Goal: Task Accomplishment & Management: Manage account settings

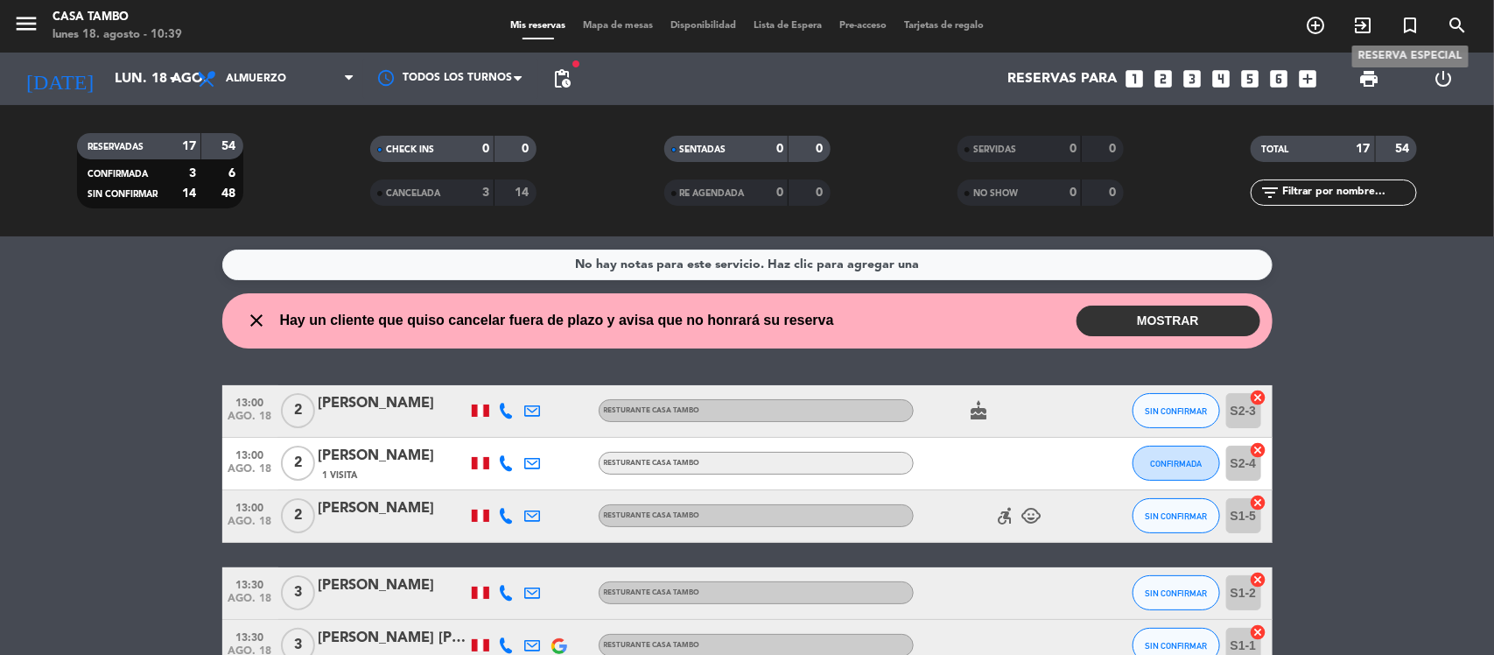
click at [1402, 22] on icon "turned_in_not" at bounding box center [1409, 25] width 21 height 21
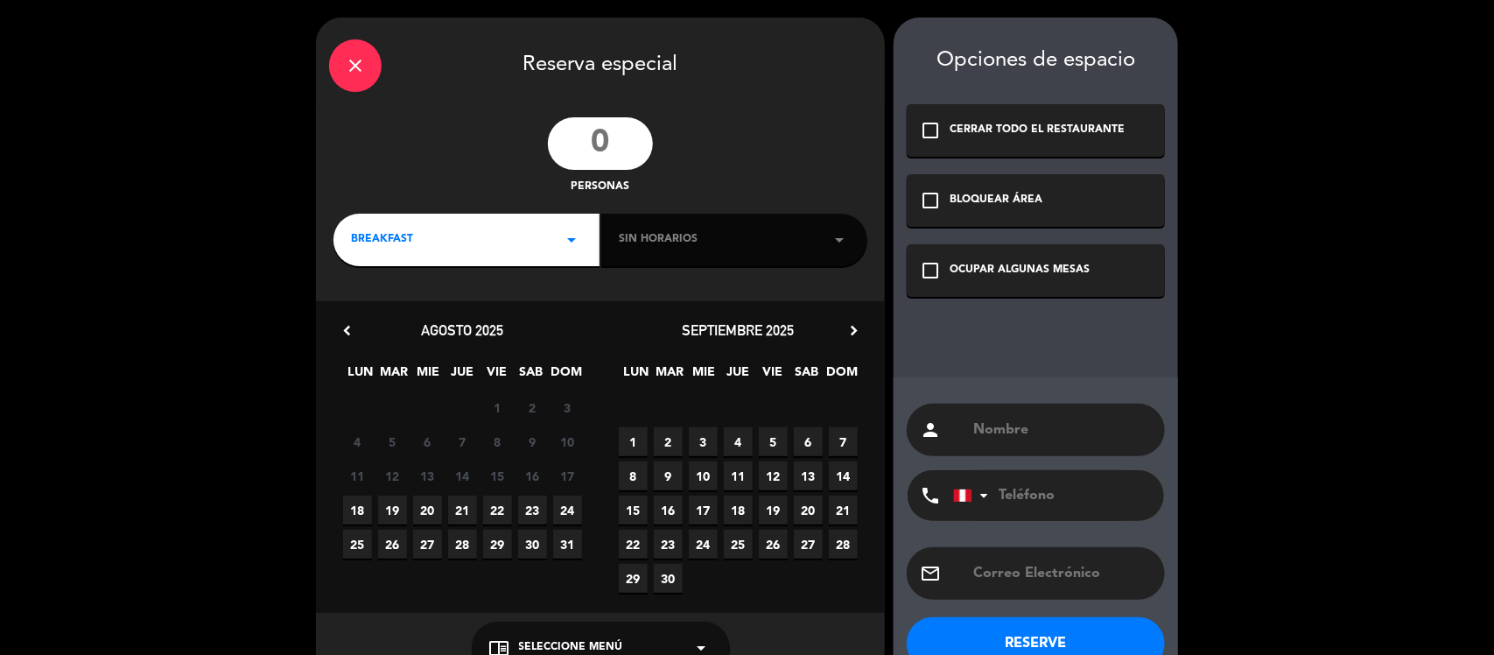
click at [355, 46] on div "close" at bounding box center [355, 65] width 53 height 53
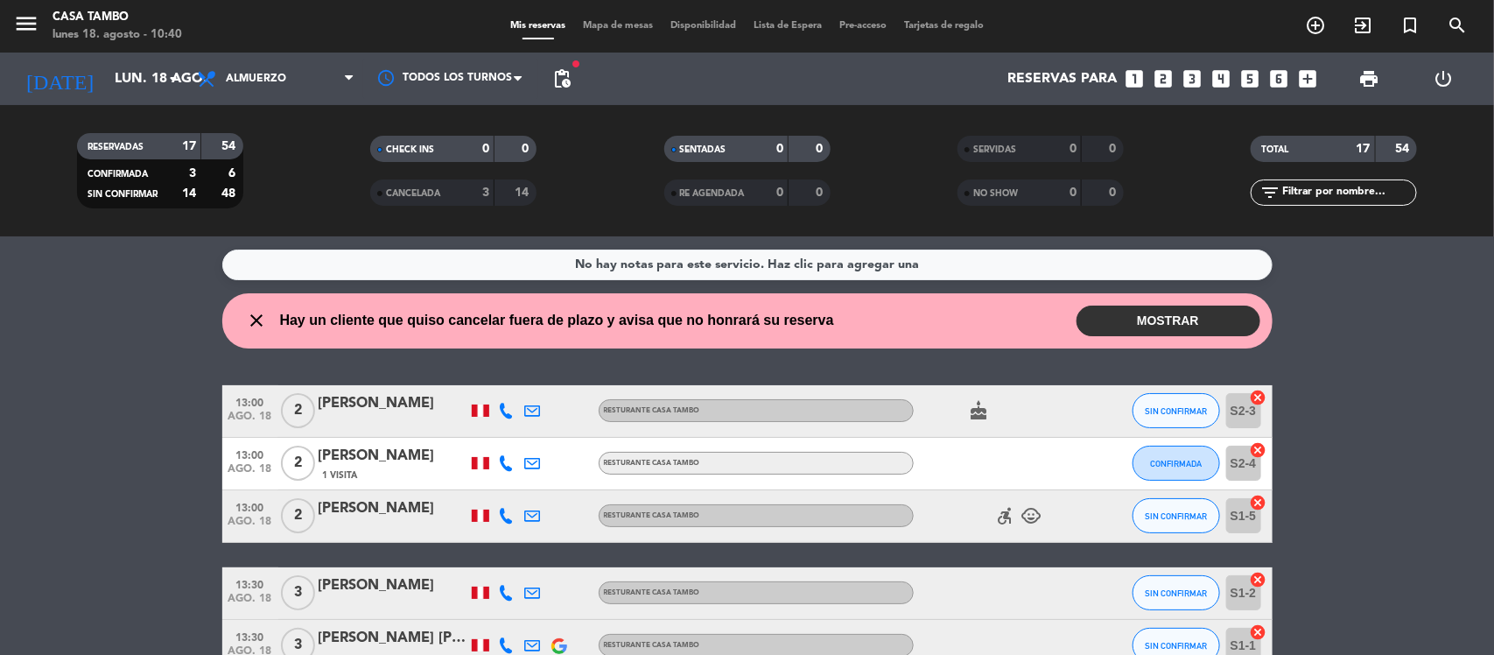
click at [1197, 76] on icon "looks_3" at bounding box center [1192, 78] width 23 height 23
click at [1195, 81] on icon "looks_3" at bounding box center [1192, 78] width 23 height 23
click at [1193, 81] on icon "looks_3" at bounding box center [1192, 78] width 23 height 23
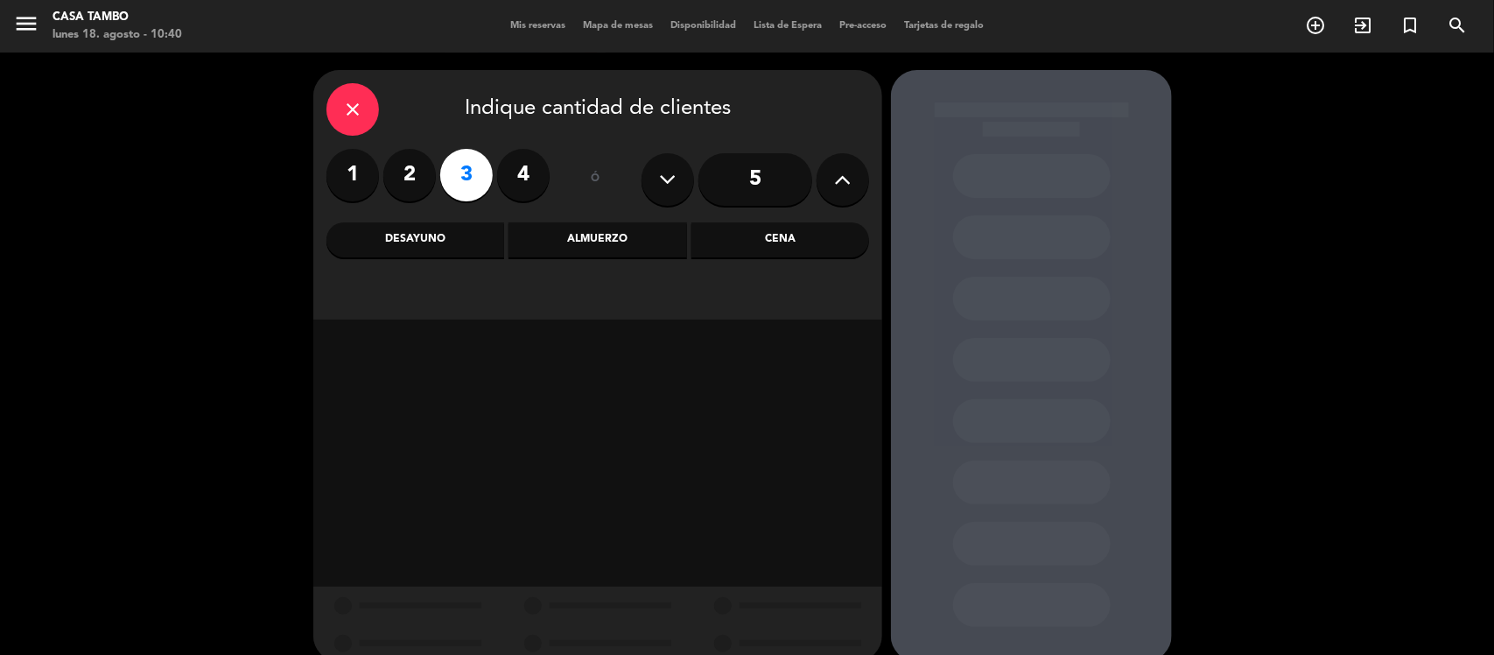
click at [596, 229] on div "Almuerzo" at bounding box center [597, 239] width 178 height 35
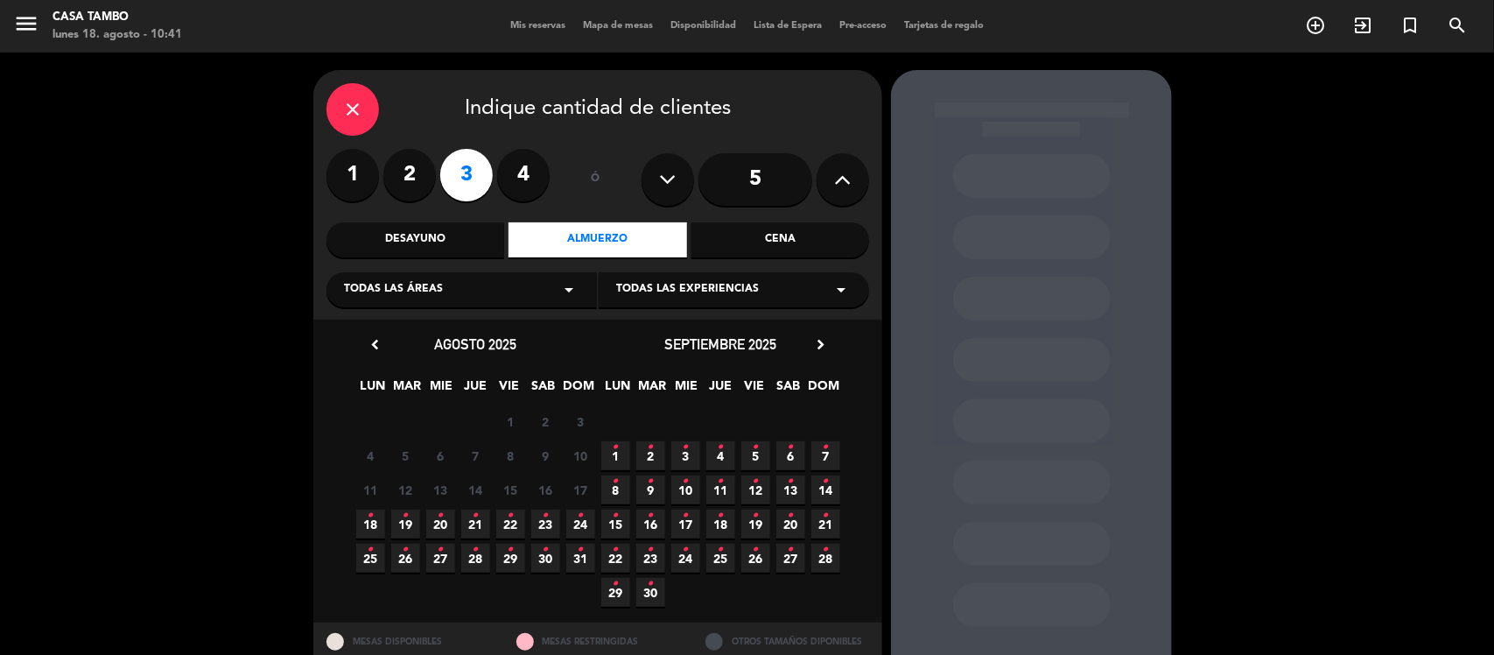
click at [552, 290] on div "Todas las áreas arrow_drop_down" at bounding box center [461, 289] width 270 height 35
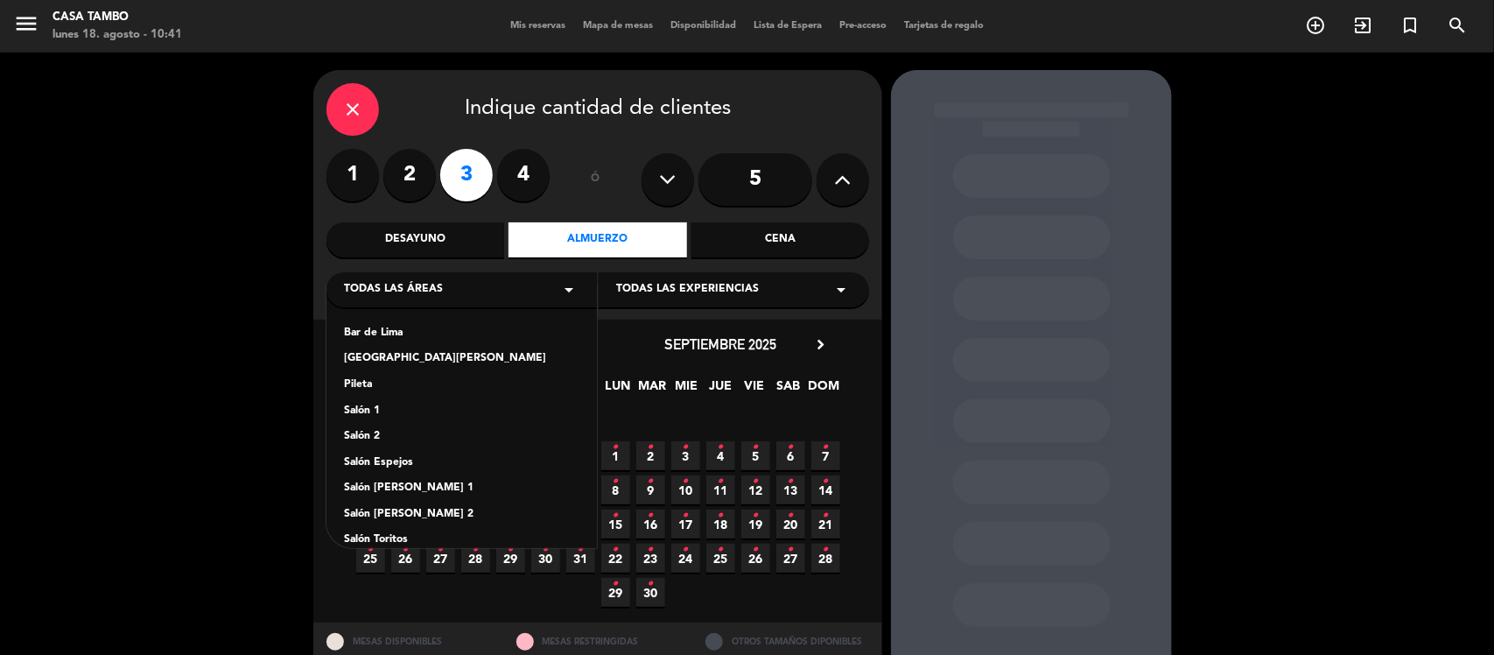
click at [424, 508] on div "Salón [PERSON_NAME] 2" at bounding box center [461, 515] width 235 height 18
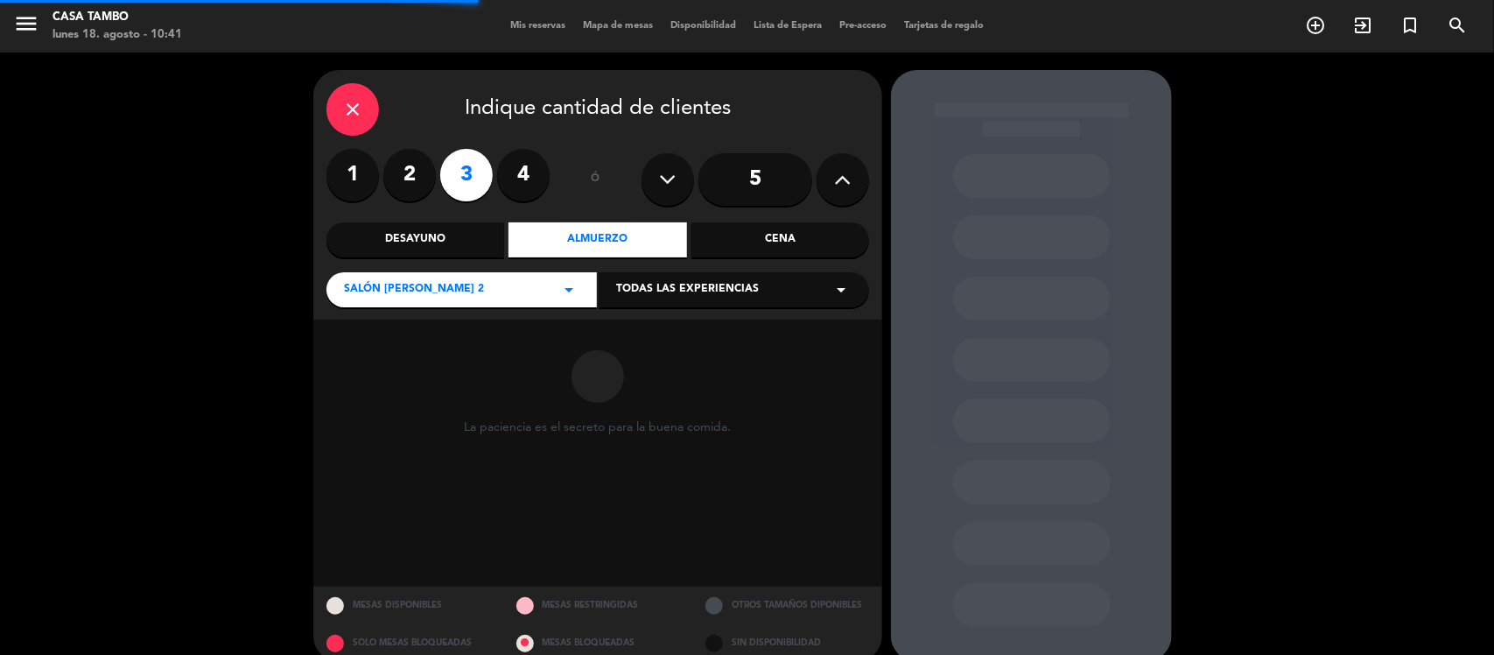
click at [737, 291] on span "Todas las experiencias" at bounding box center [687, 290] width 143 height 18
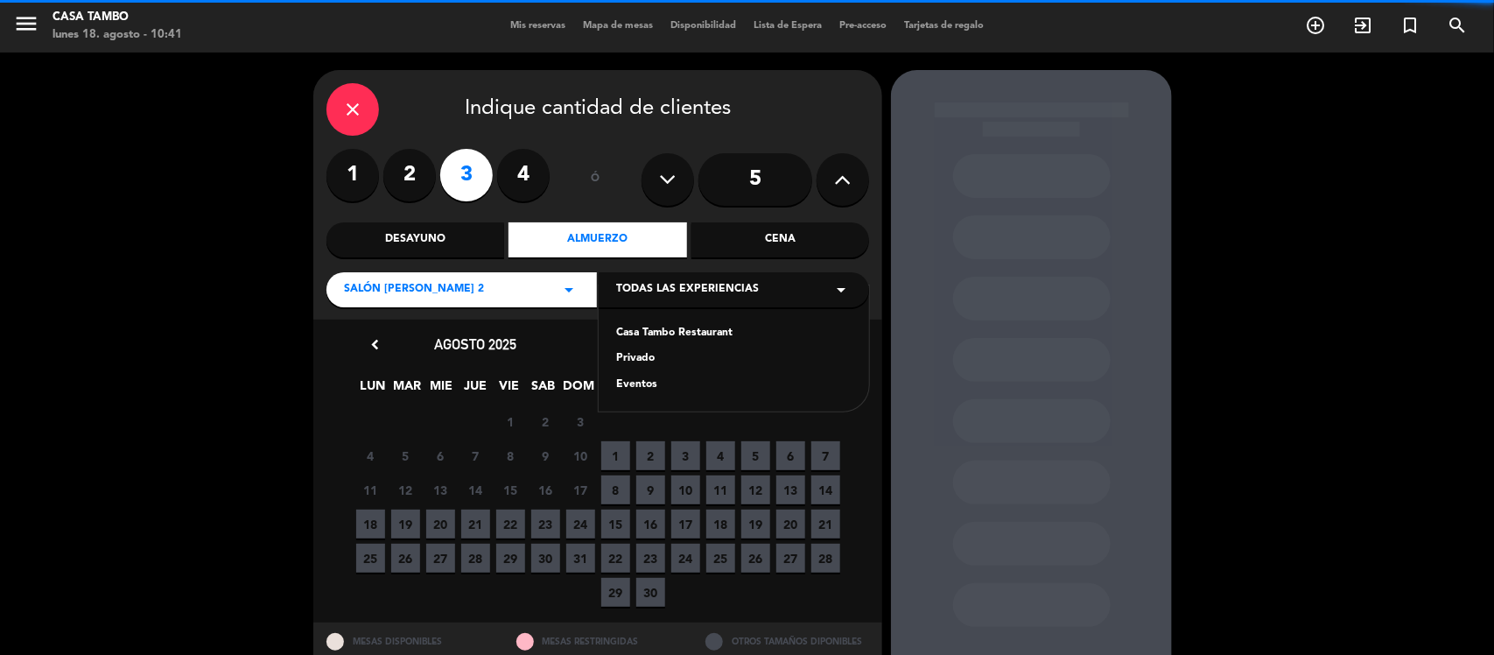
click at [646, 360] on div "Privado" at bounding box center [733, 359] width 235 height 18
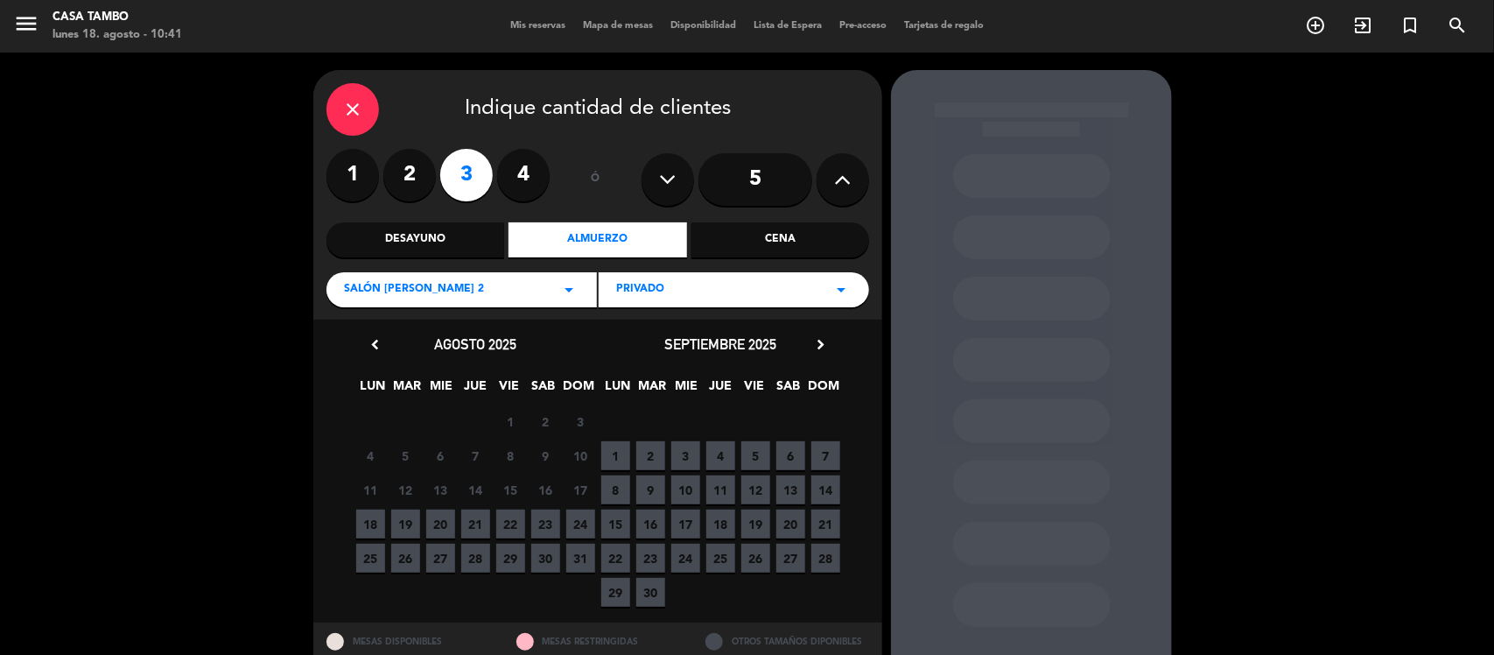
click at [518, 165] on label "4" at bounding box center [523, 175] width 53 height 53
click at [480, 168] on label "3" at bounding box center [466, 175] width 53 height 53
click at [368, 517] on span "18" at bounding box center [370, 523] width 29 height 29
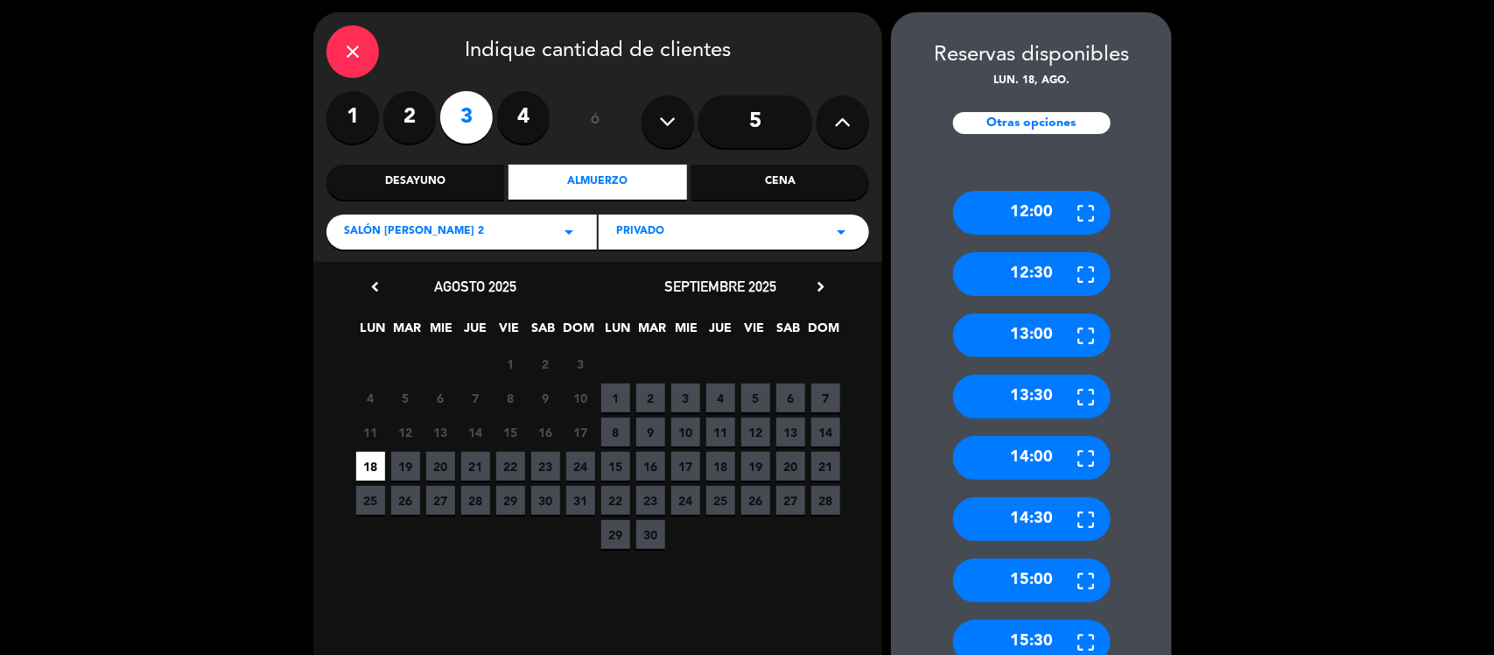
click at [1043, 334] on div "13:00" at bounding box center [1032, 335] width 158 height 44
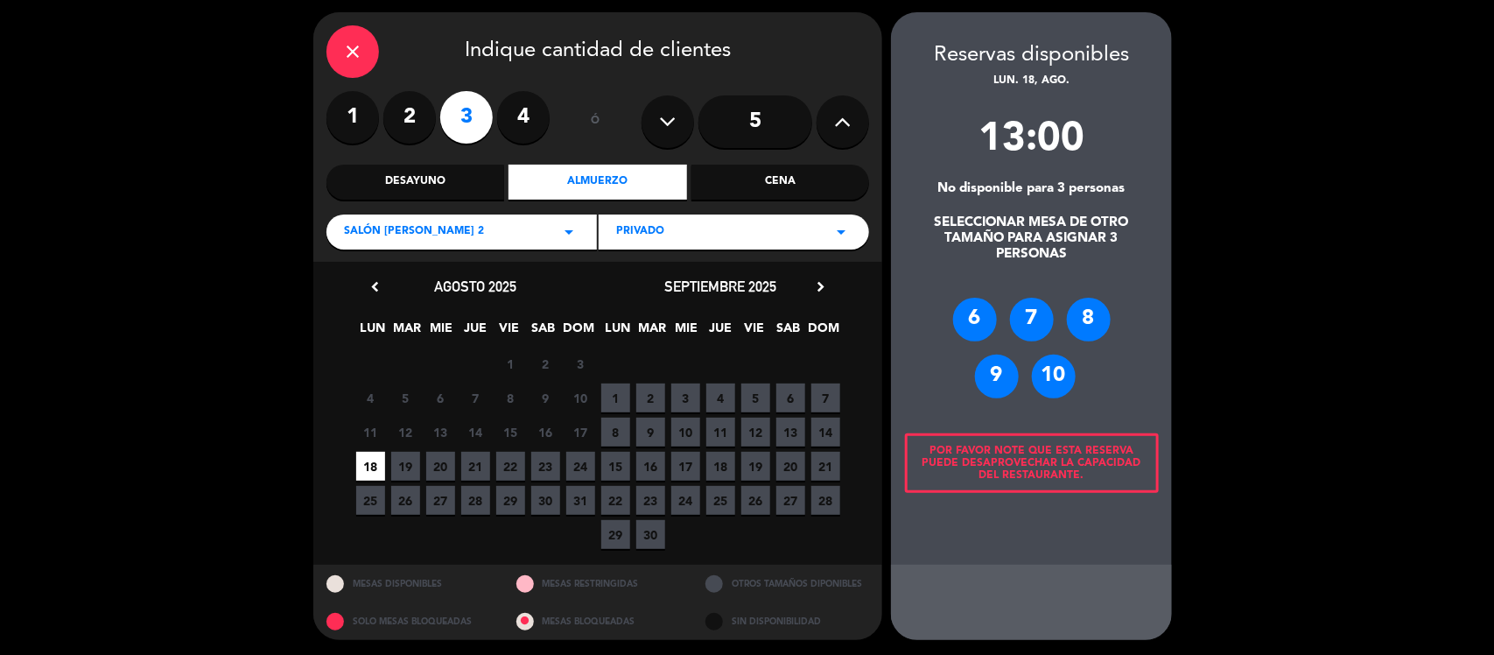
click at [983, 308] on div "6" at bounding box center [975, 320] width 44 height 44
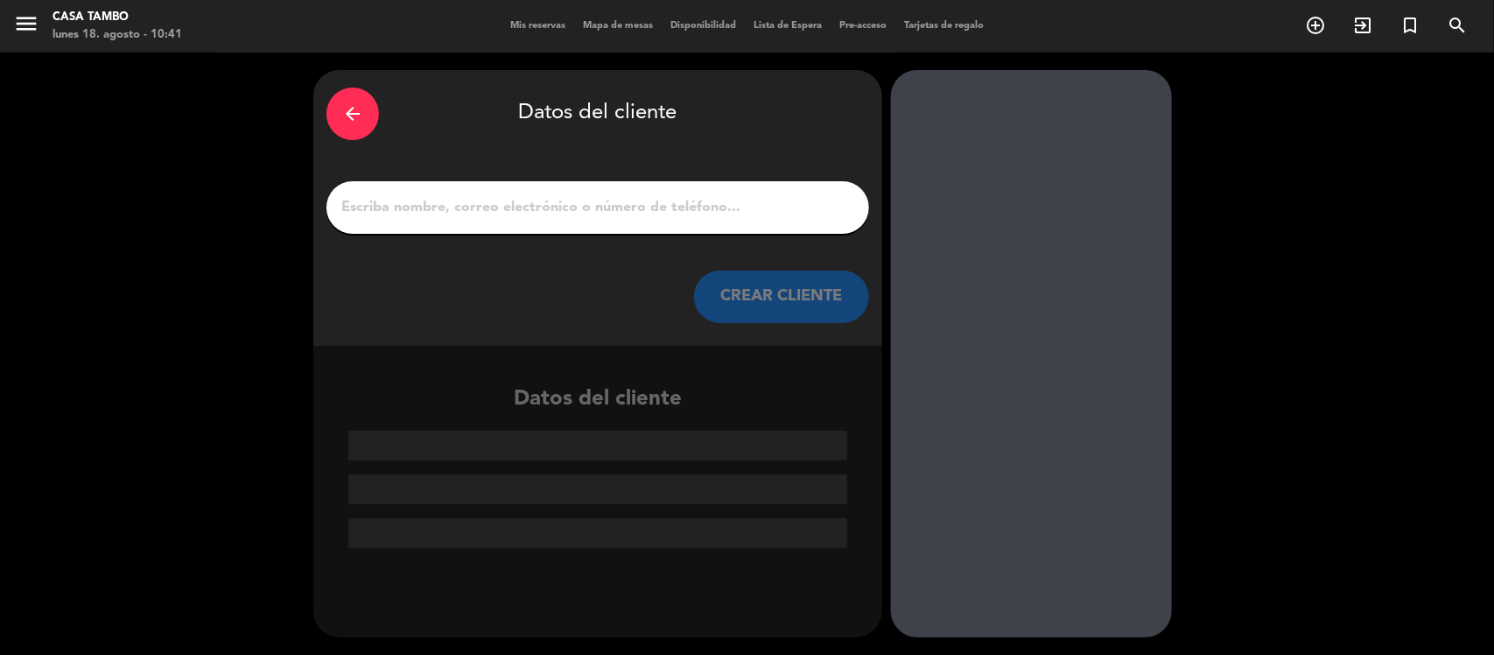
click at [781, 207] on input "1" at bounding box center [598, 207] width 516 height 25
click at [678, 207] on input "1" at bounding box center [598, 207] width 516 height 25
click at [648, 212] on input "1" at bounding box center [598, 207] width 516 height 25
click at [641, 181] on div at bounding box center [597, 207] width 543 height 53
click at [640, 206] on input "1" at bounding box center [598, 207] width 516 height 25
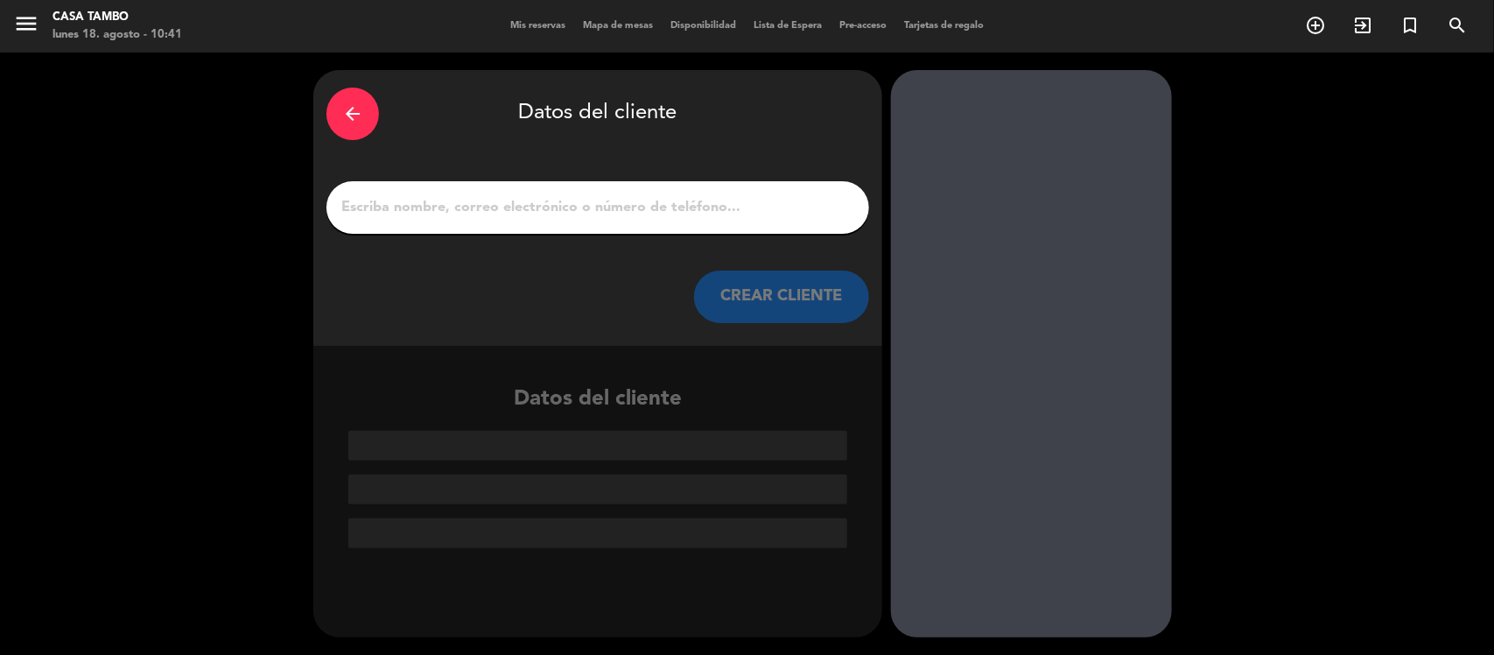
click at [640, 206] on input "1" at bounding box center [598, 207] width 516 height 25
paste input "[PERSON_NAME]"
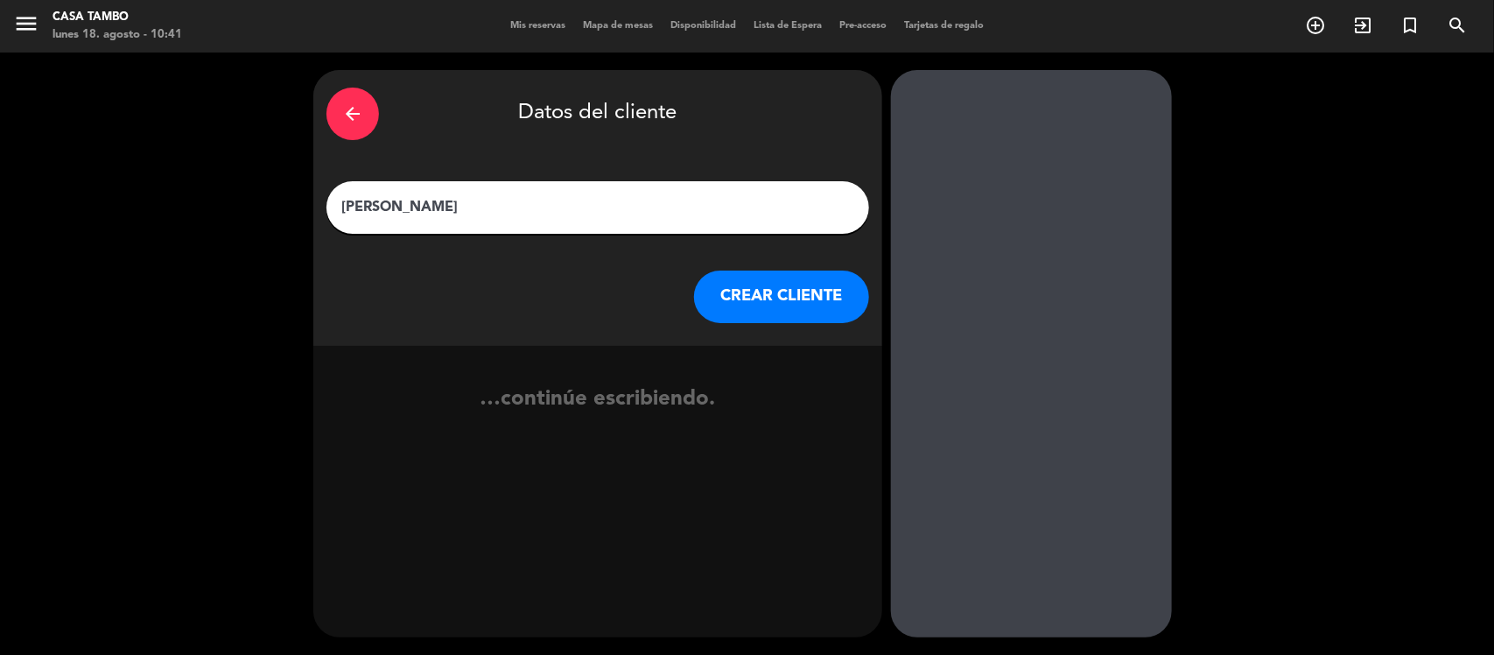
type input "[PERSON_NAME]"
click at [776, 315] on button "CREAR CLIENTE" at bounding box center [781, 296] width 175 height 53
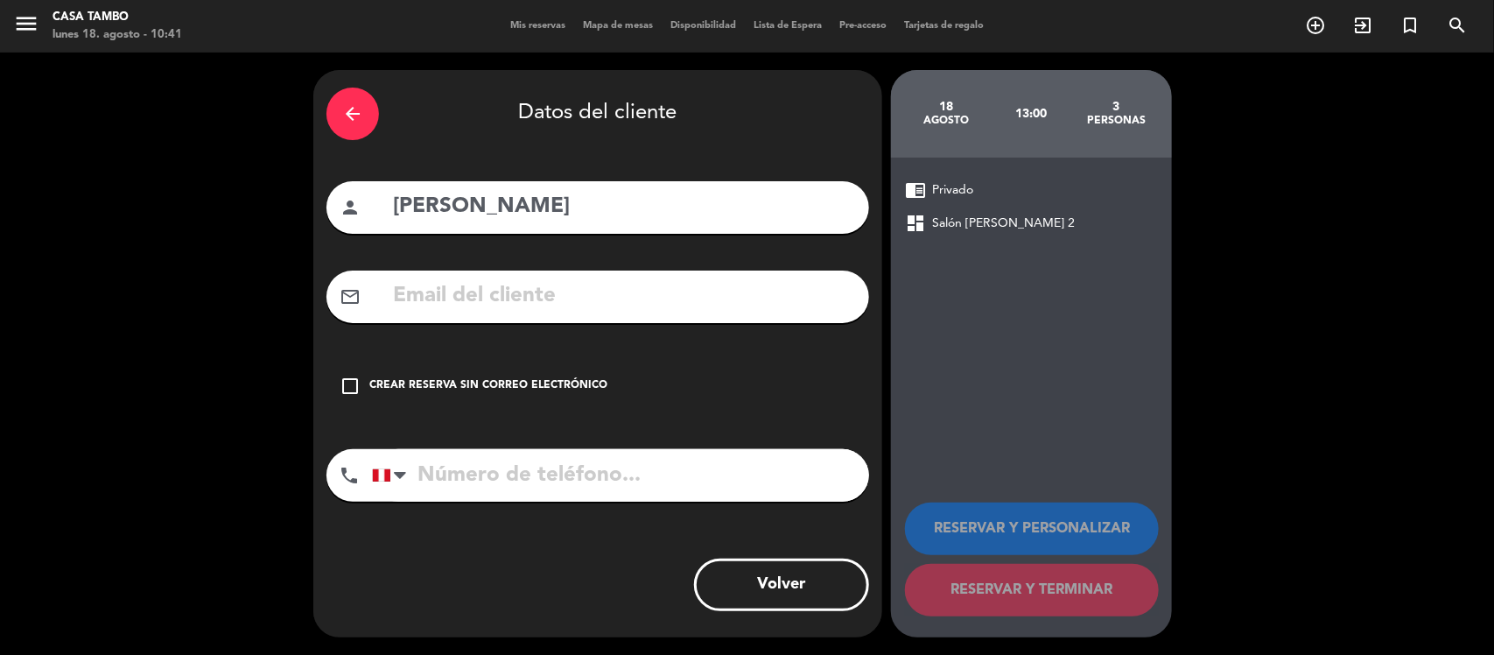
click at [461, 379] on div "Crear reserva sin correo electrónico" at bounding box center [488, 386] width 238 height 18
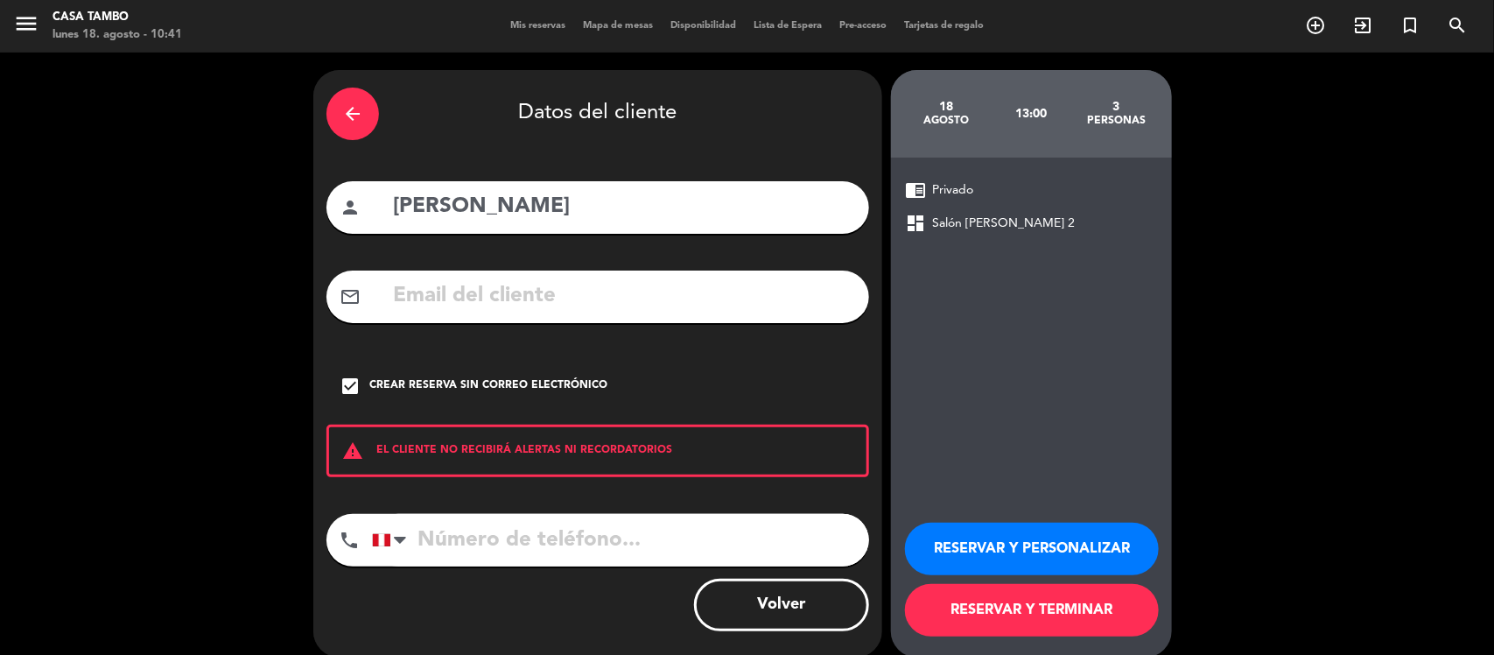
click at [954, 544] on button "RESERVAR Y PERSONALIZAR" at bounding box center [1032, 548] width 254 height 53
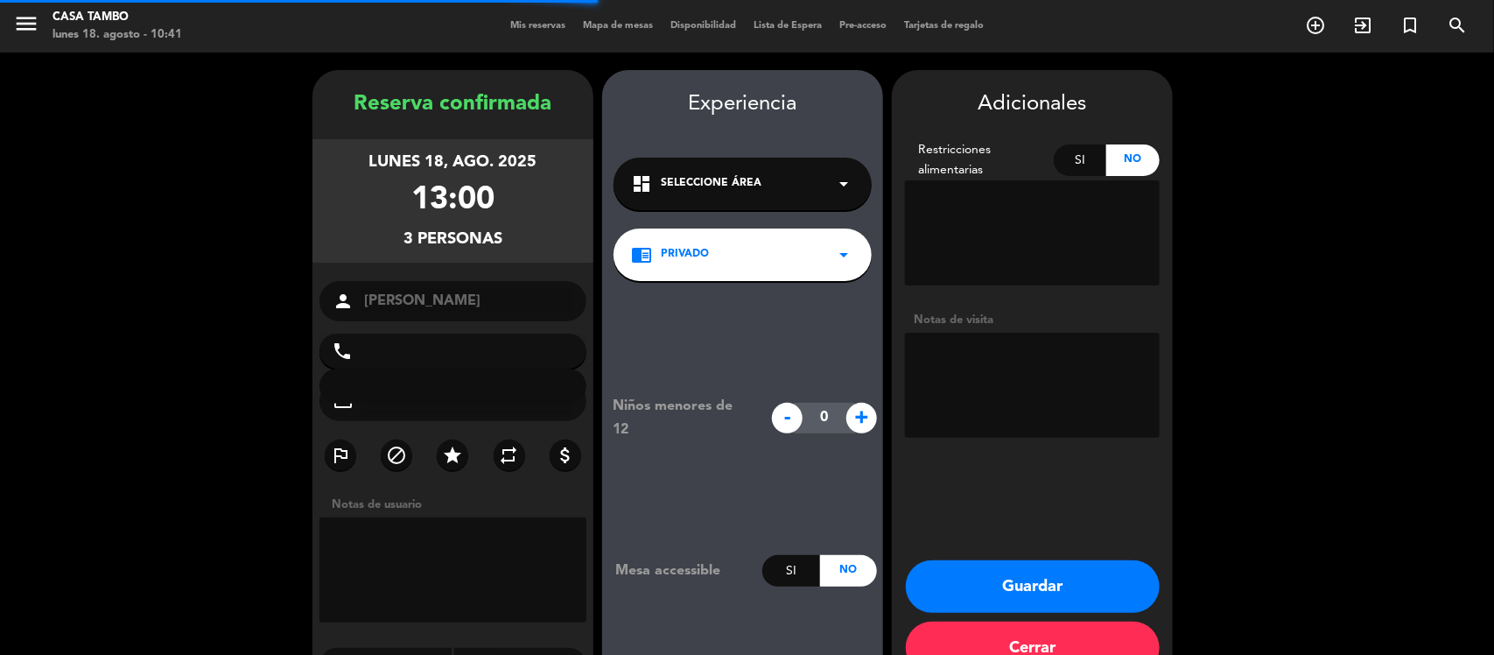
scroll to position [45, 0]
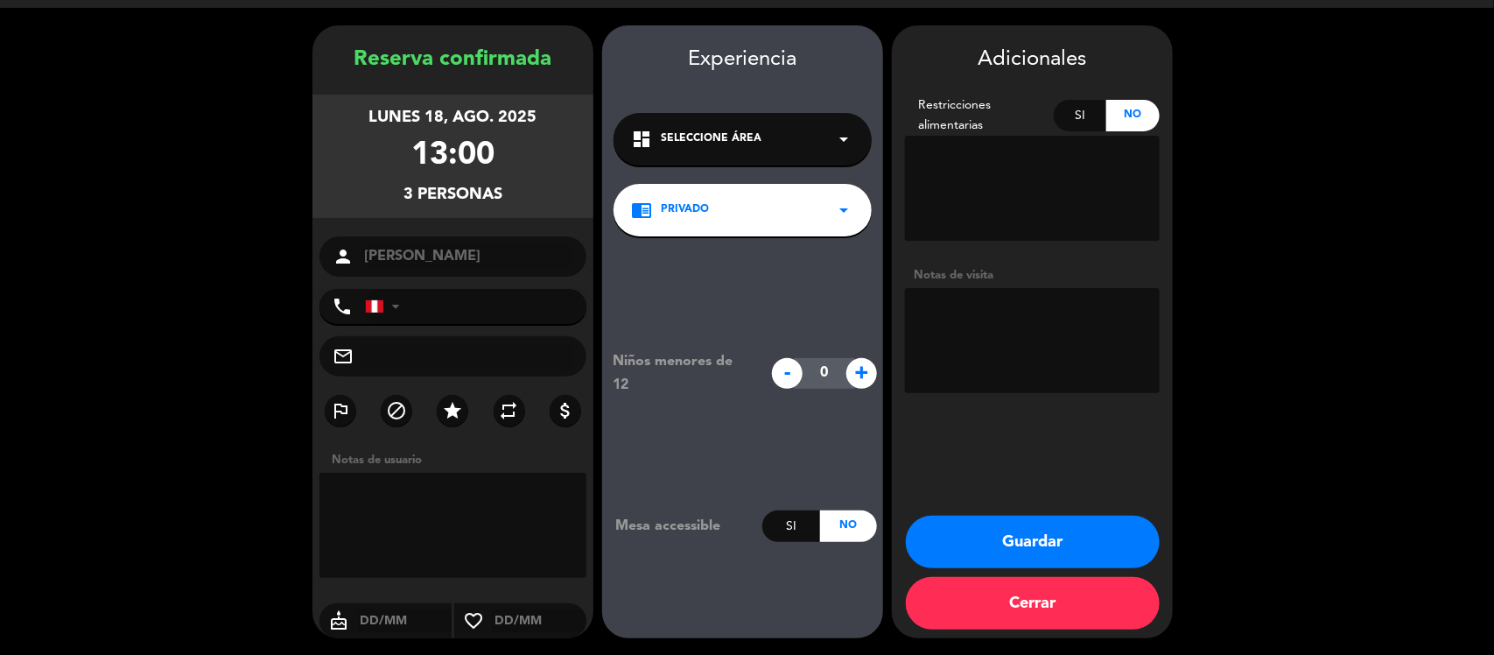
click at [492, 484] on textarea at bounding box center [452, 525] width 267 height 105
drag, startPoint x: 410, startPoint y: 471, endPoint x: 412, endPoint y: 487, distance: 16.8
click at [411, 473] on div "Notas de usuario" at bounding box center [452, 518] width 281 height 134
click at [412, 487] on textarea at bounding box center [452, 525] width 267 height 105
click at [413, 488] on textarea at bounding box center [452, 525] width 267 height 105
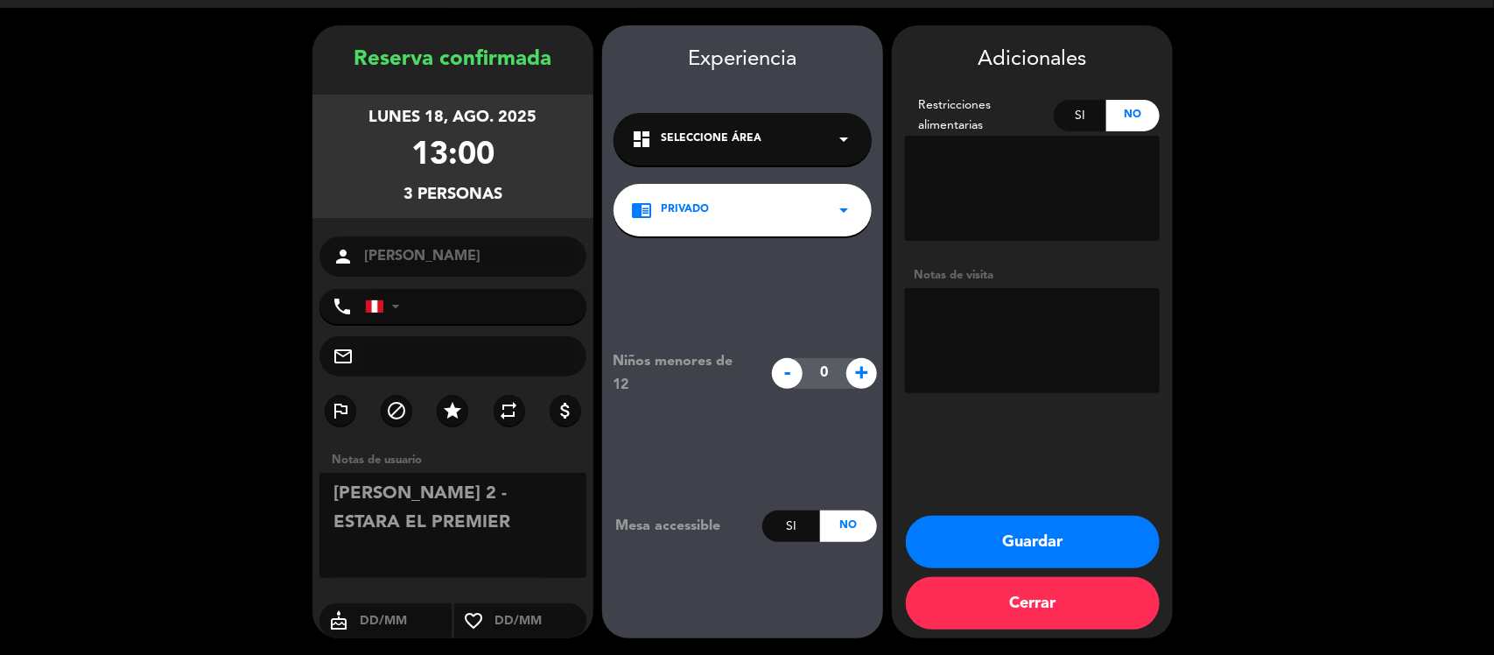
drag, startPoint x: 435, startPoint y: 515, endPoint x: 298, endPoint y: 478, distance: 142.2
click at [298, 478] on booking-confirmed "Reserva confirmada lunes 18, ago. 2025 13:00 3 personas person [PERSON_NAME] ph…" at bounding box center [747, 331] width 1459 height 613
type textarea "[PERSON_NAME] 2 - ESTARA EL PREMIER"
click at [957, 325] on textarea at bounding box center [1032, 340] width 255 height 105
paste textarea "[PERSON_NAME] 2 - ESTARA EL PREMIER"
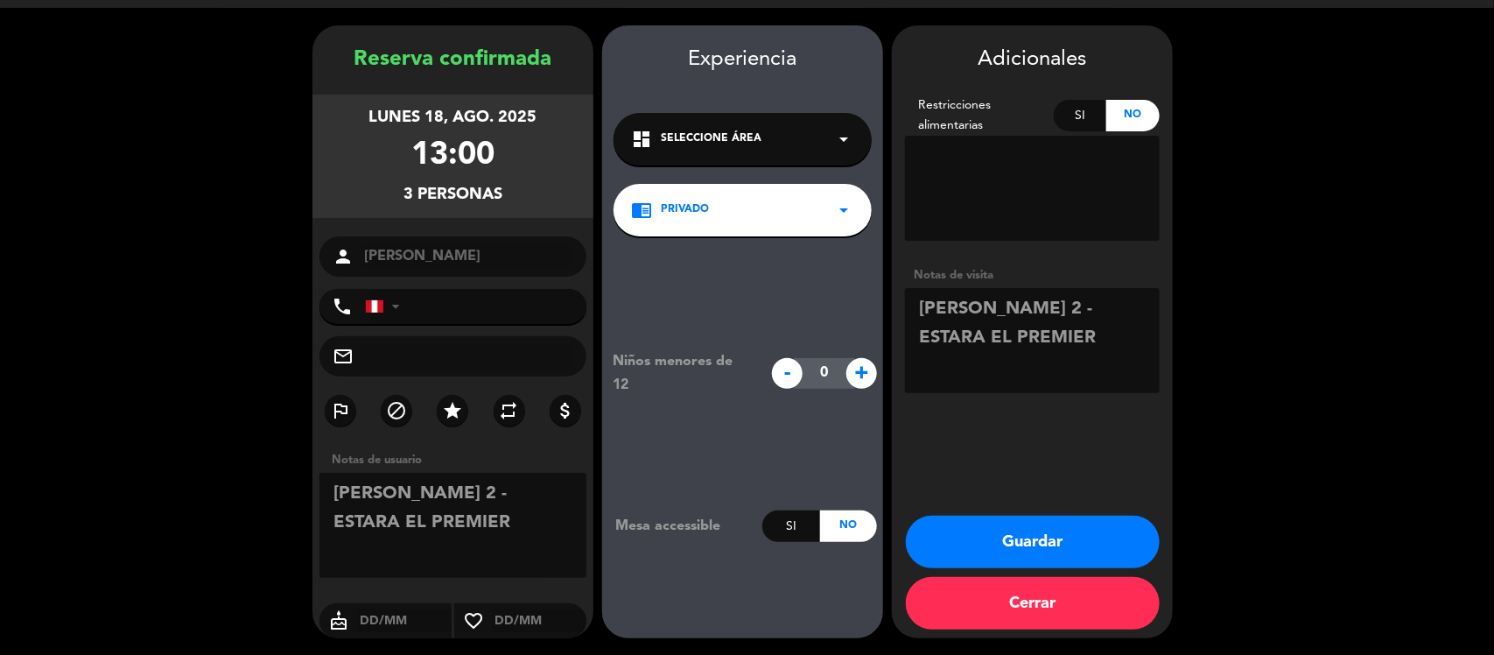
type textarea "[PERSON_NAME] 2 - ESTARA EL PREMIER"
click at [809, 132] on div "dashboard Seleccione Área arrow_drop_down" at bounding box center [742, 139] width 258 height 53
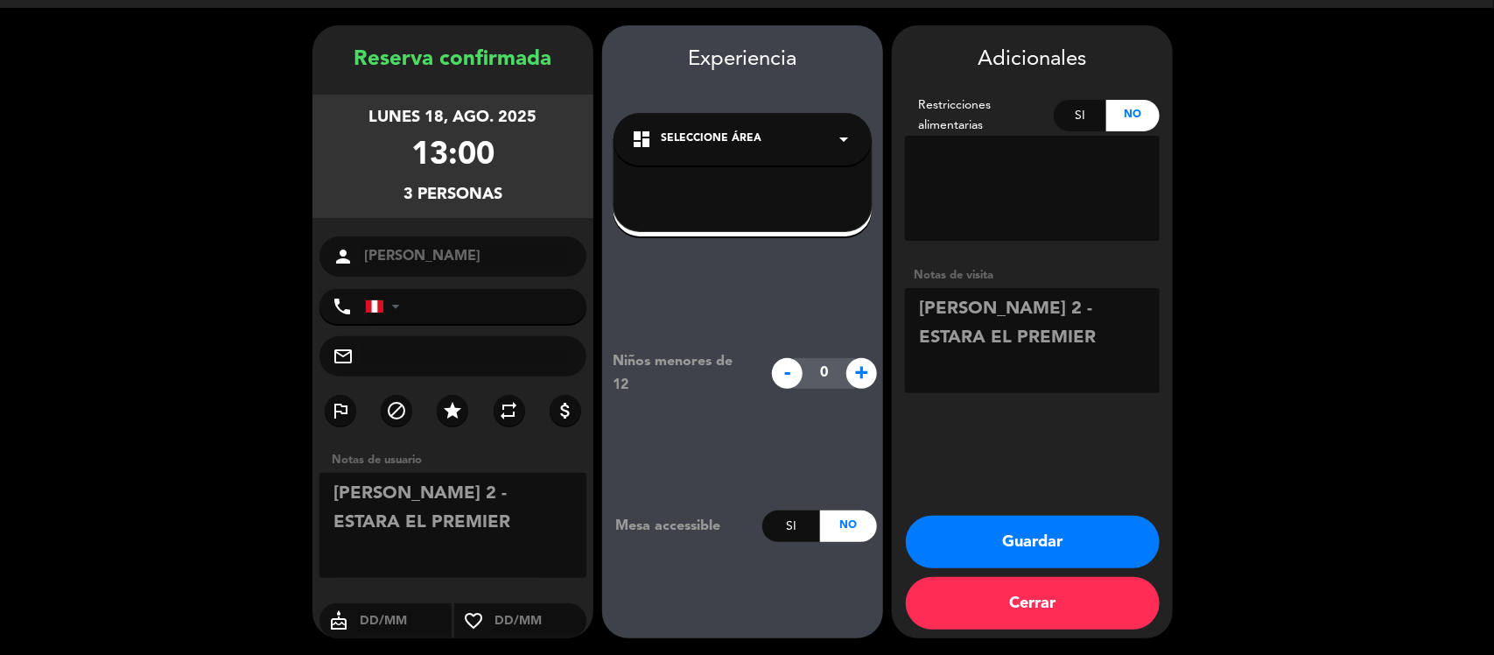
click at [768, 151] on div "dashboard Seleccione Área arrow_drop_down" at bounding box center [742, 139] width 258 height 53
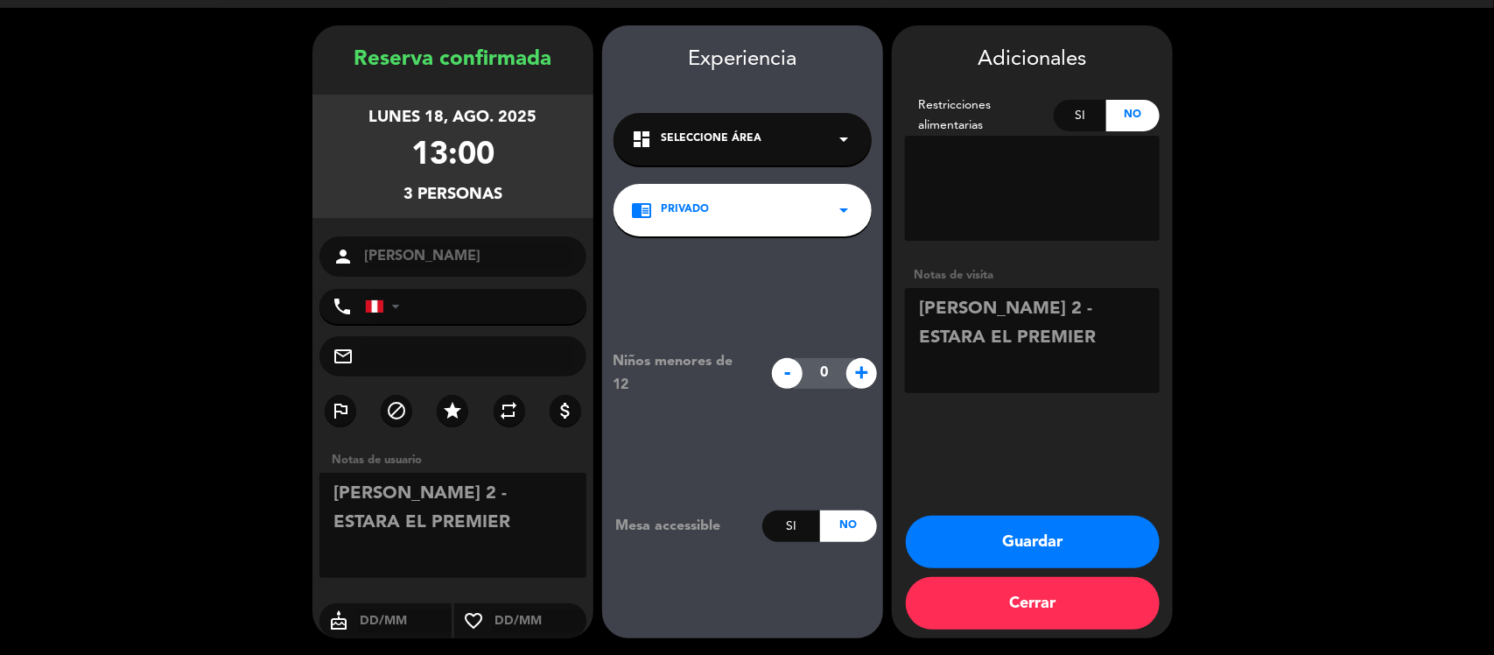
click at [768, 151] on div "dashboard Seleccione Área arrow_drop_down" at bounding box center [742, 139] width 258 height 53
click at [993, 526] on button "Guardar" at bounding box center [1033, 541] width 254 height 53
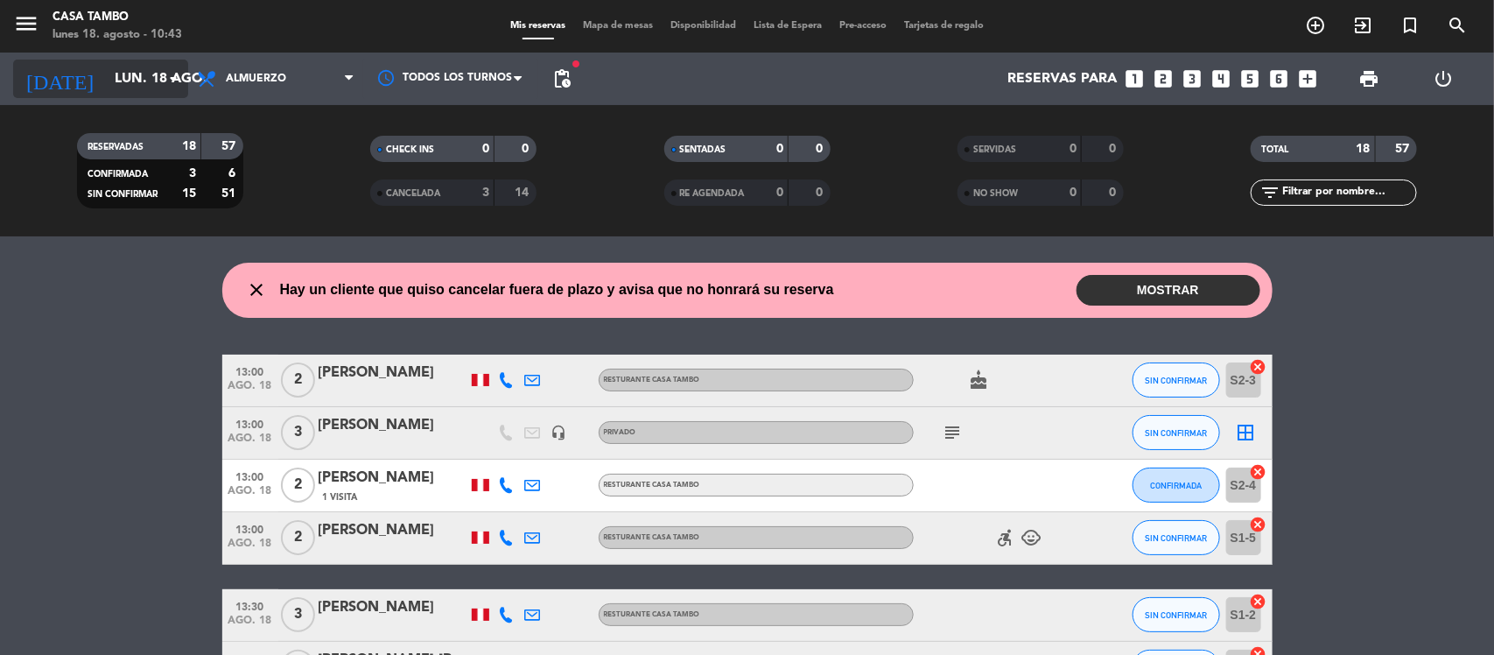
click at [137, 75] on input "lun. 18 ago." at bounding box center [198, 79] width 185 height 34
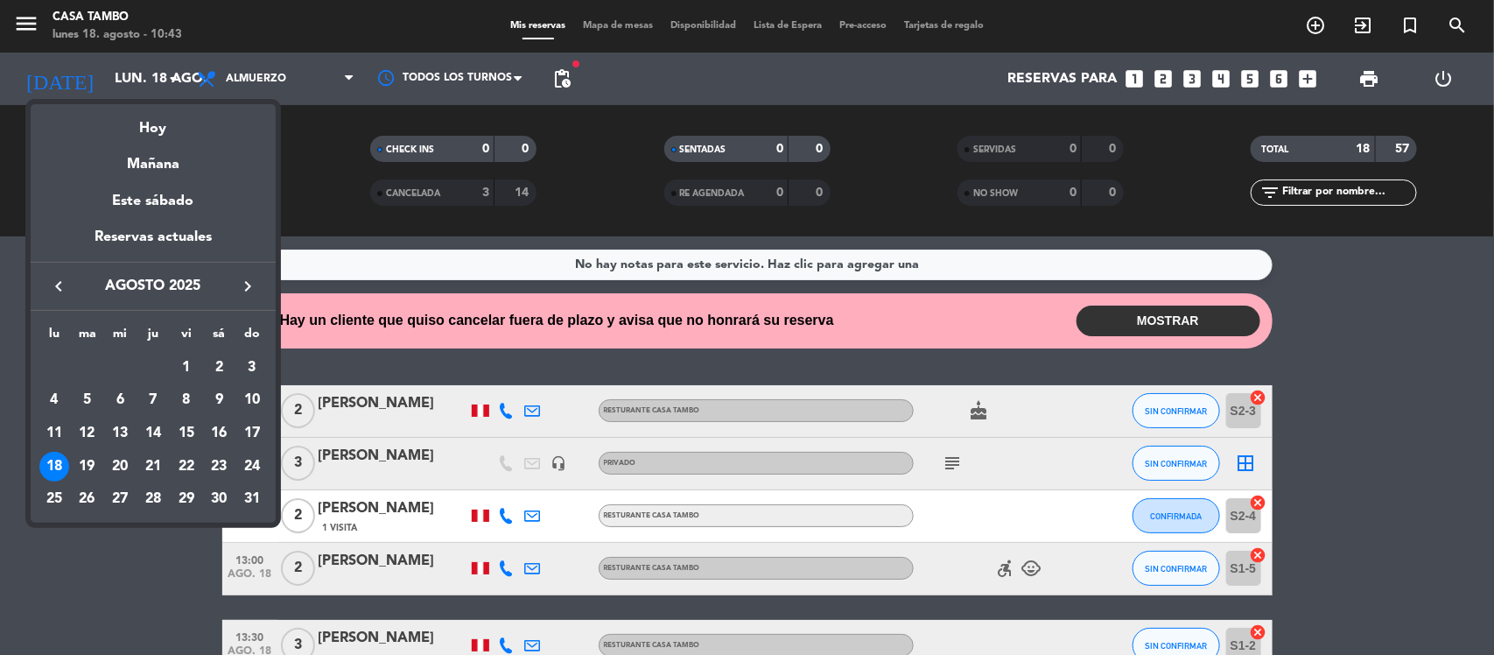
click at [412, 182] on div at bounding box center [747, 327] width 1494 height 655
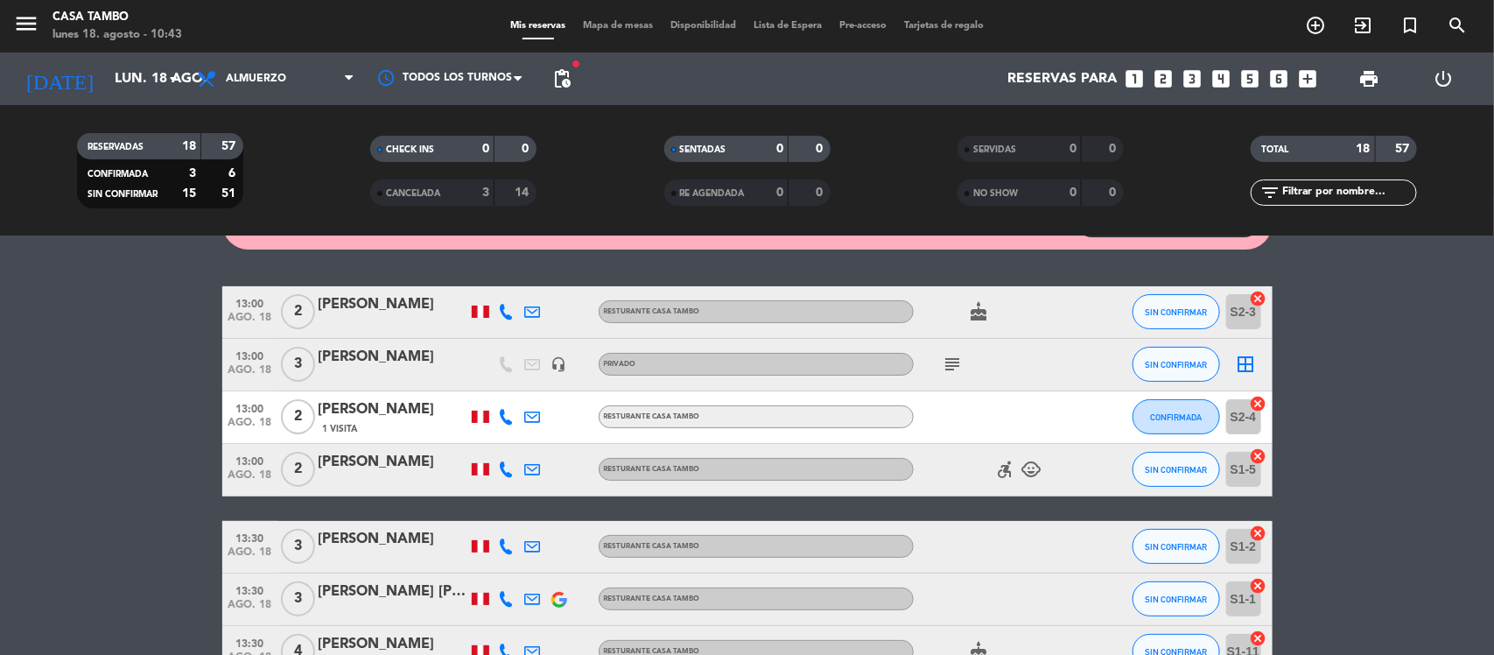
scroll to position [109, 0]
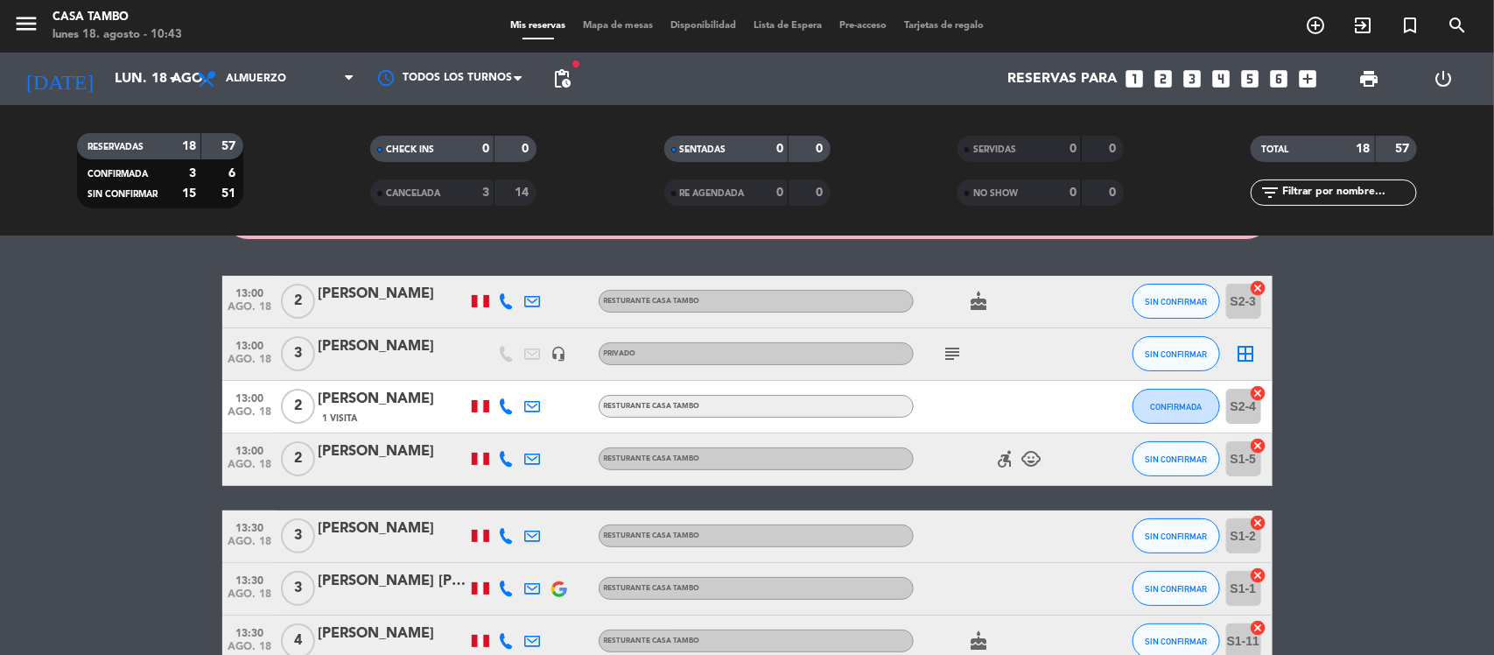
click at [363, 354] on div "[PERSON_NAME]" at bounding box center [393, 346] width 149 height 23
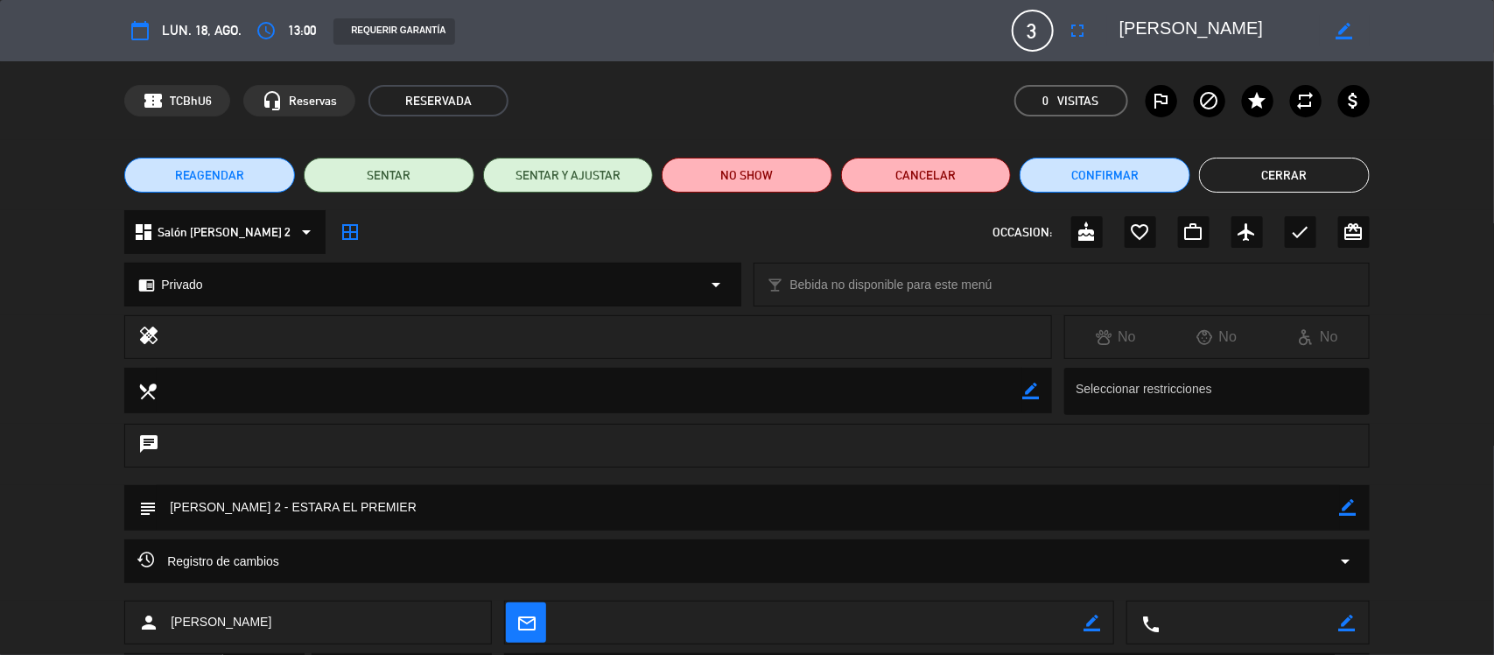
click at [689, 298] on div "chrome_reader_mode Privado arrow_drop_down" at bounding box center [432, 284] width 614 height 42
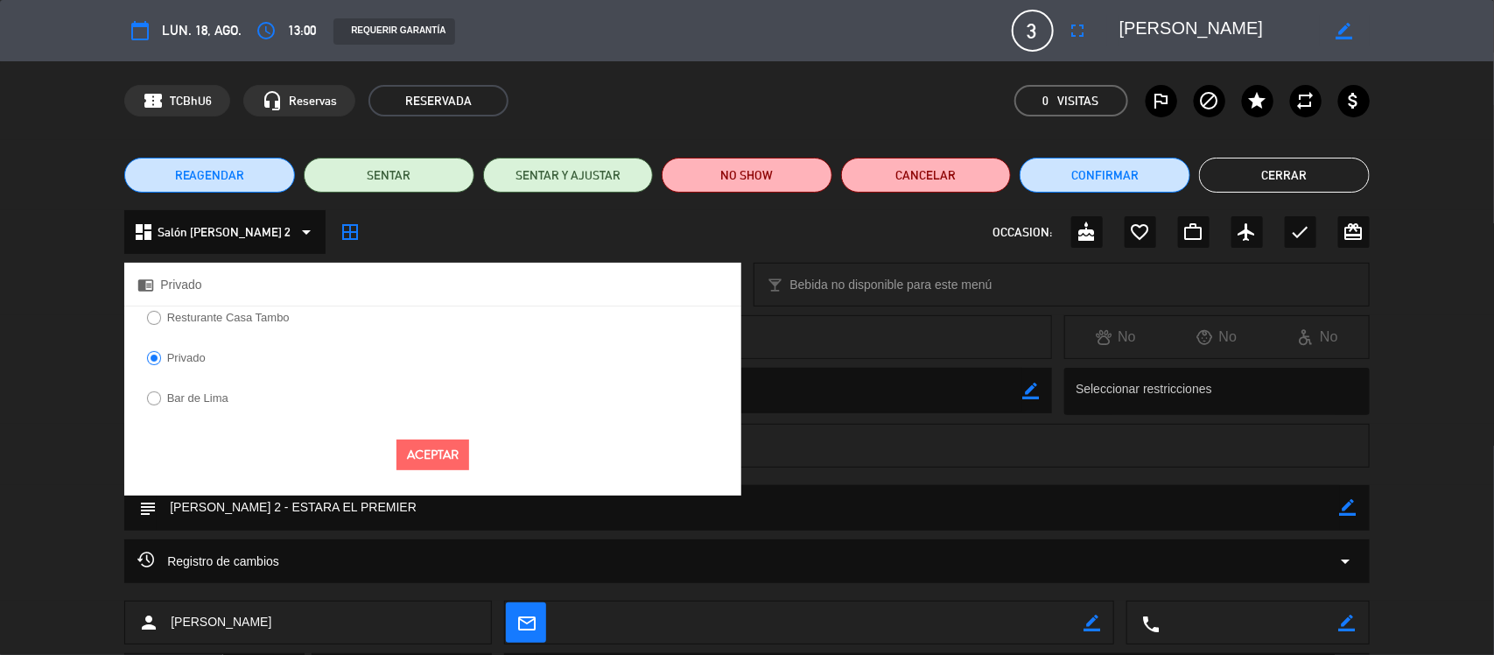
click at [204, 361] on label "Privado" at bounding box center [186, 357] width 39 height 11
click at [423, 458] on button "Aceptar" at bounding box center [432, 454] width 73 height 31
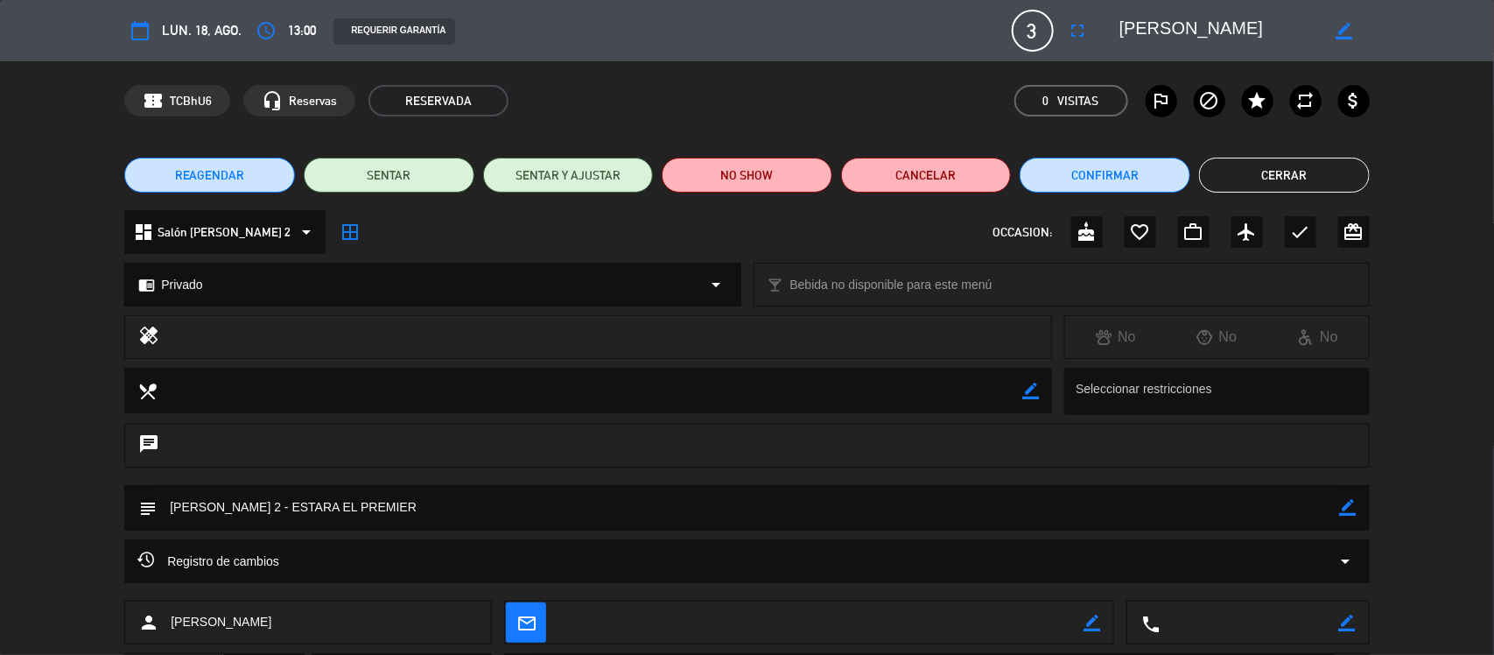
click at [1265, 185] on button "Cerrar" at bounding box center [1284, 175] width 171 height 35
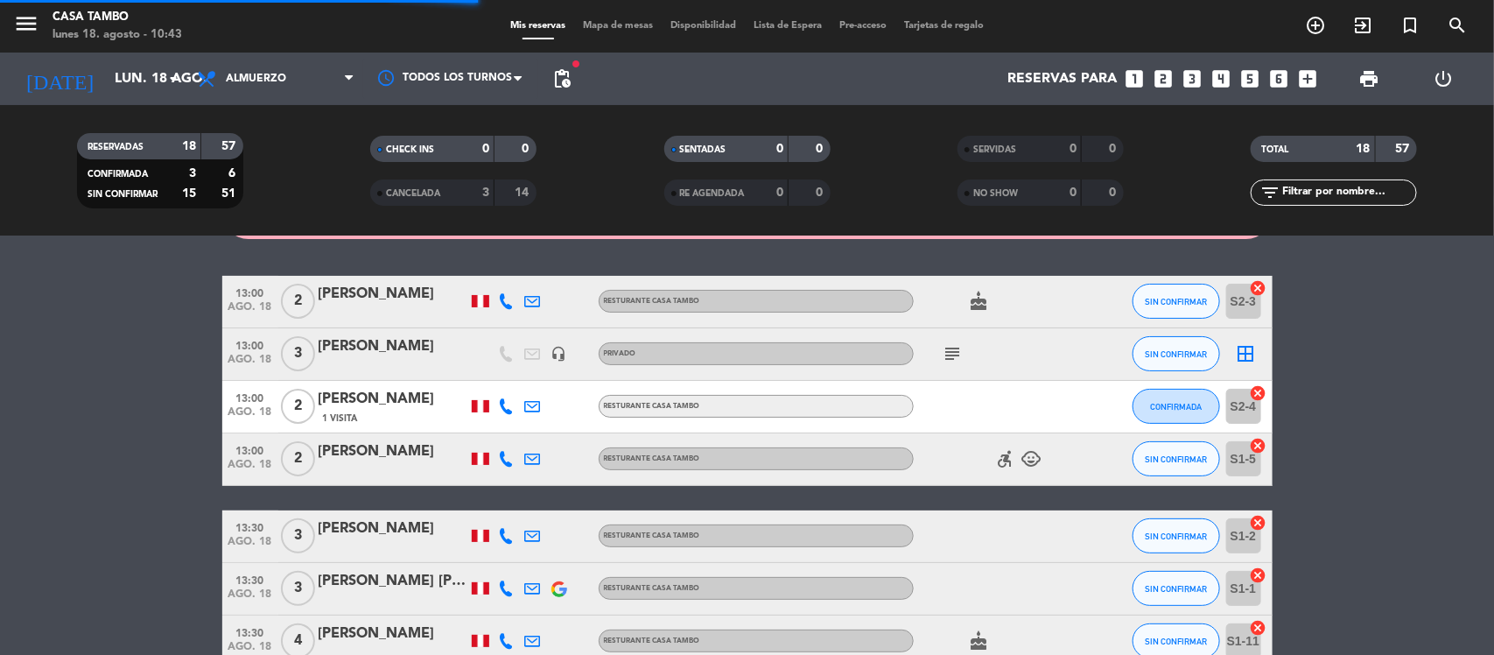
click at [943, 353] on icon "subject" at bounding box center [953, 353] width 21 height 21
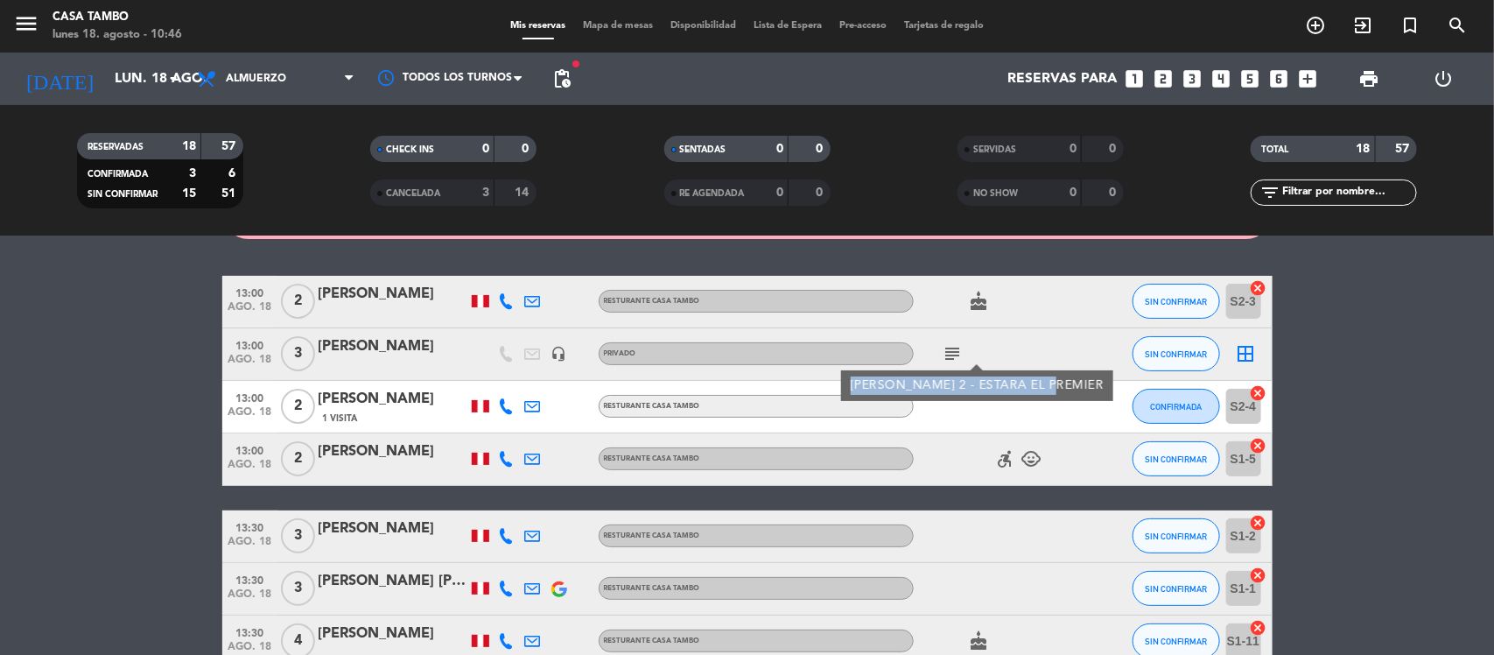
copy div "[PERSON_NAME] 2 - ESTARA EL PREMIER"
drag, startPoint x: 850, startPoint y: 382, endPoint x: 1053, endPoint y: 375, distance: 203.2
click at [1053, 375] on div "[PERSON_NAME] 2 - ESTARA EL PREMIER" at bounding box center [977, 385] width 272 height 31
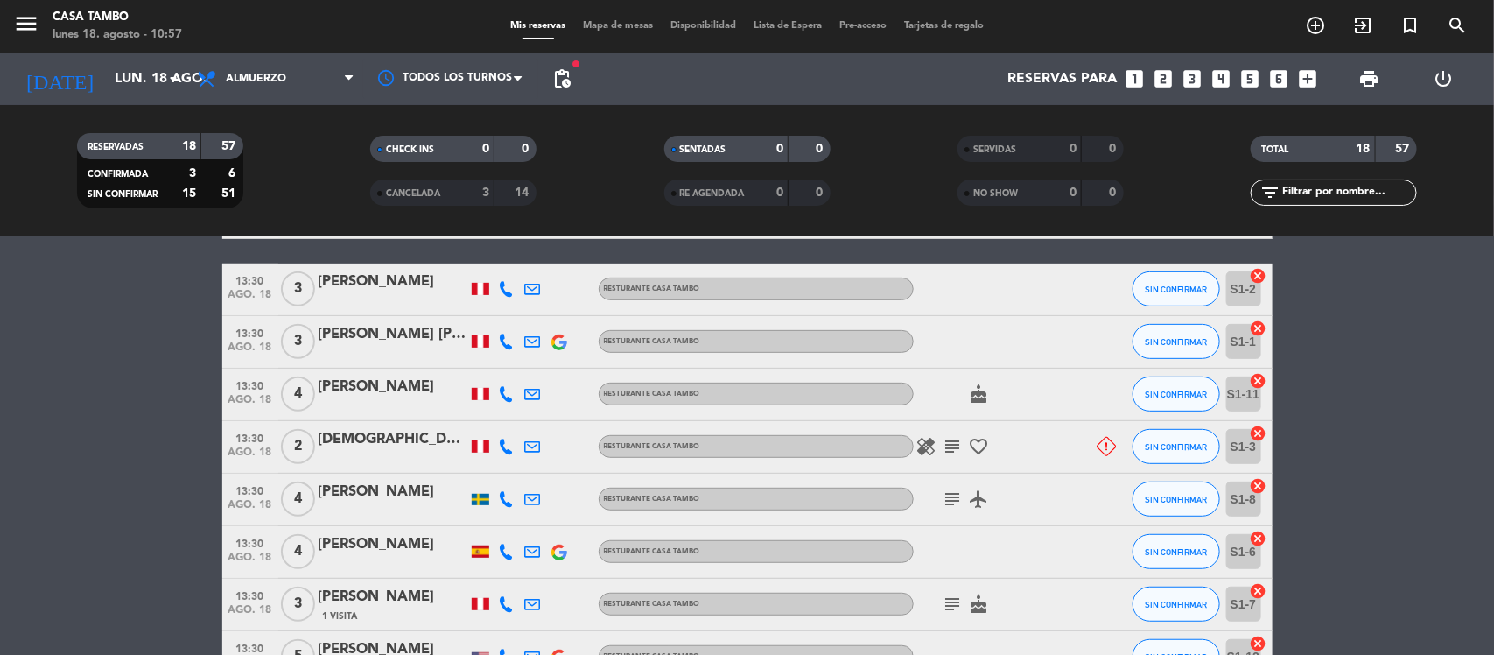
scroll to position [350, 0]
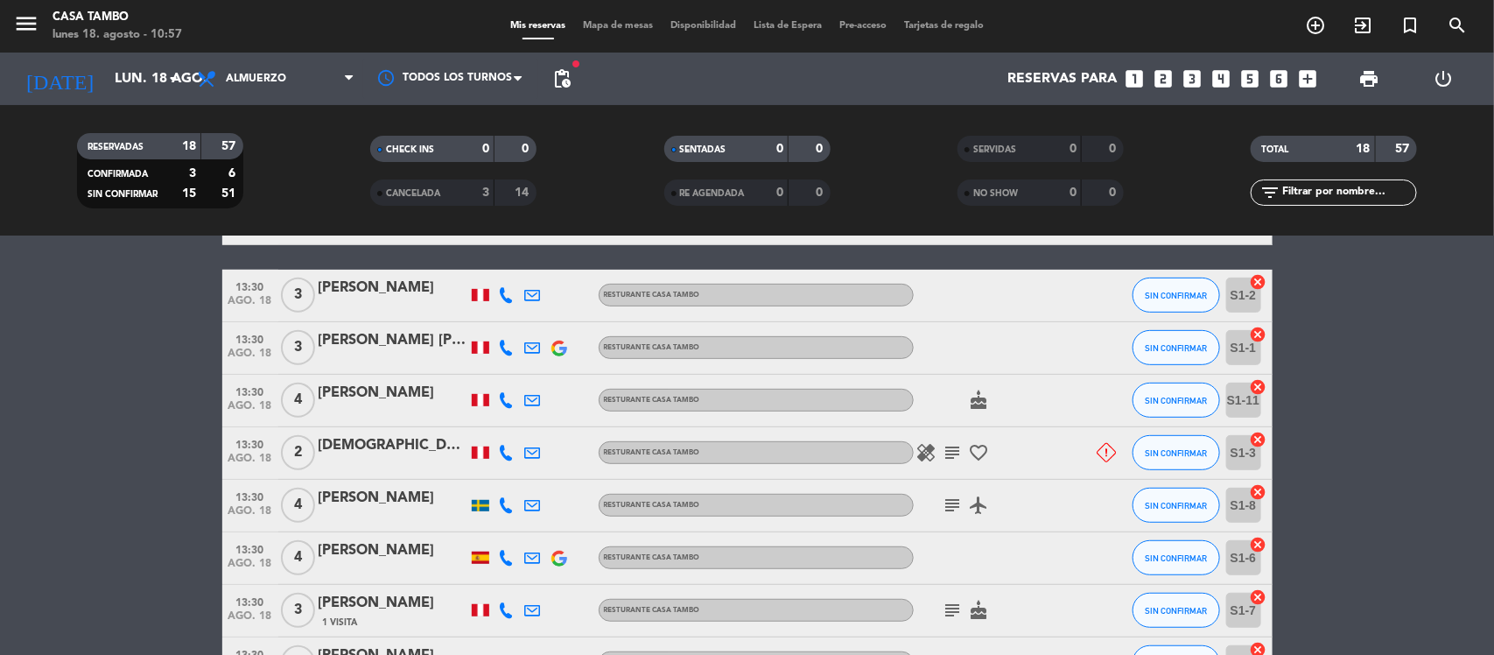
click at [959, 455] on icon "subject" at bounding box center [953, 452] width 21 height 21
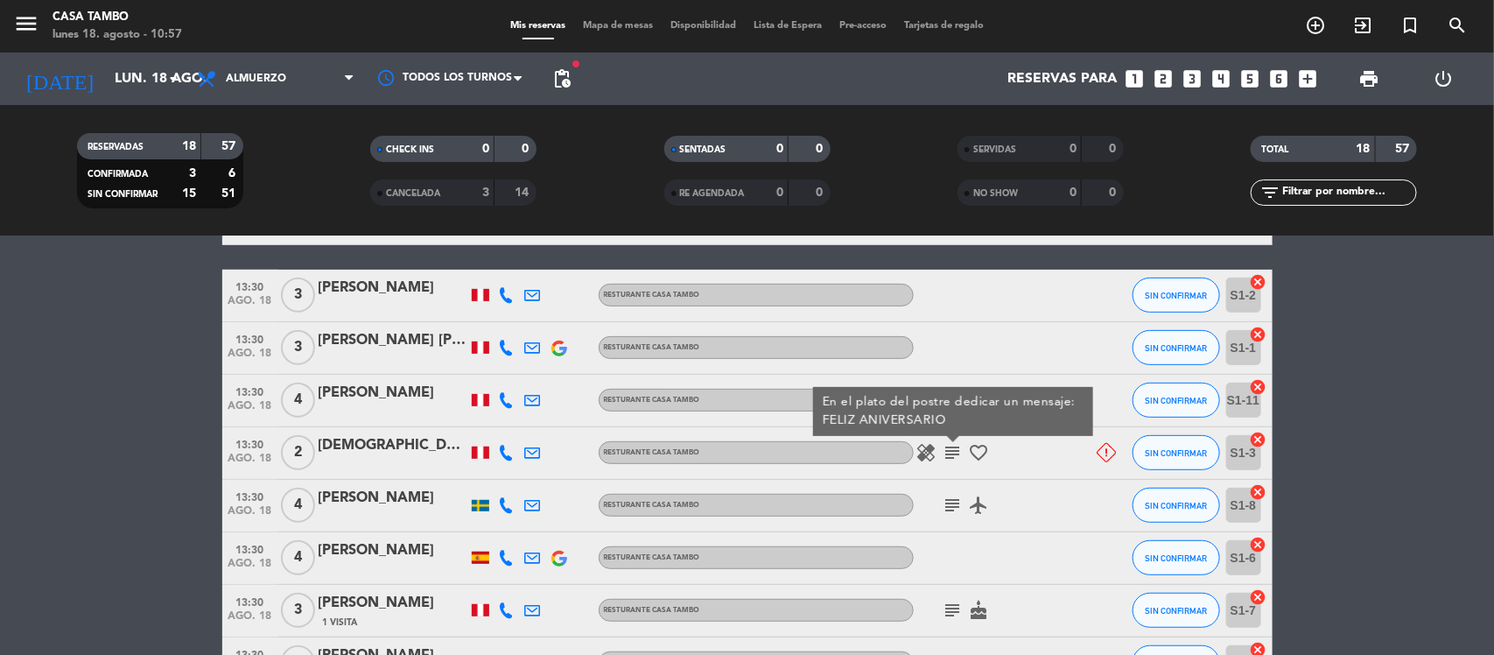
click at [951, 495] on icon "subject" at bounding box center [953, 504] width 21 height 21
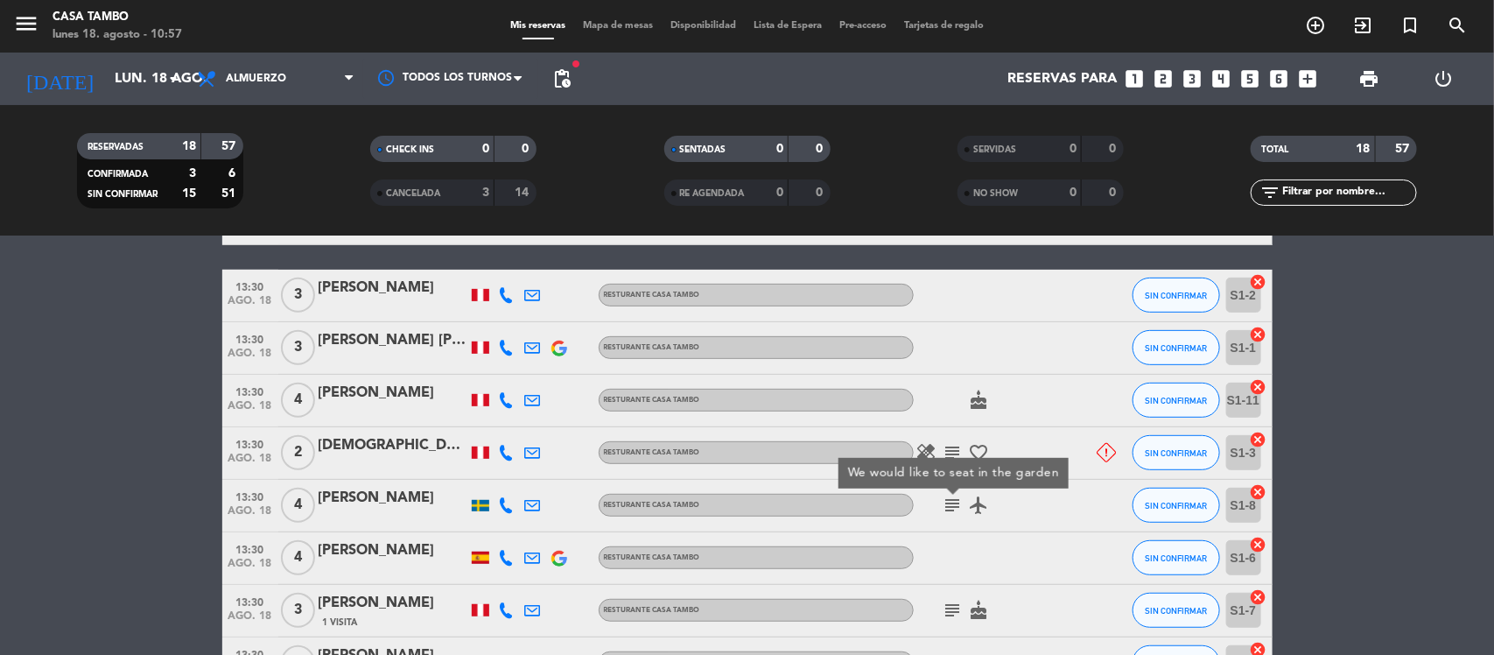
click at [952, 606] on icon "subject" at bounding box center [953, 609] width 21 height 21
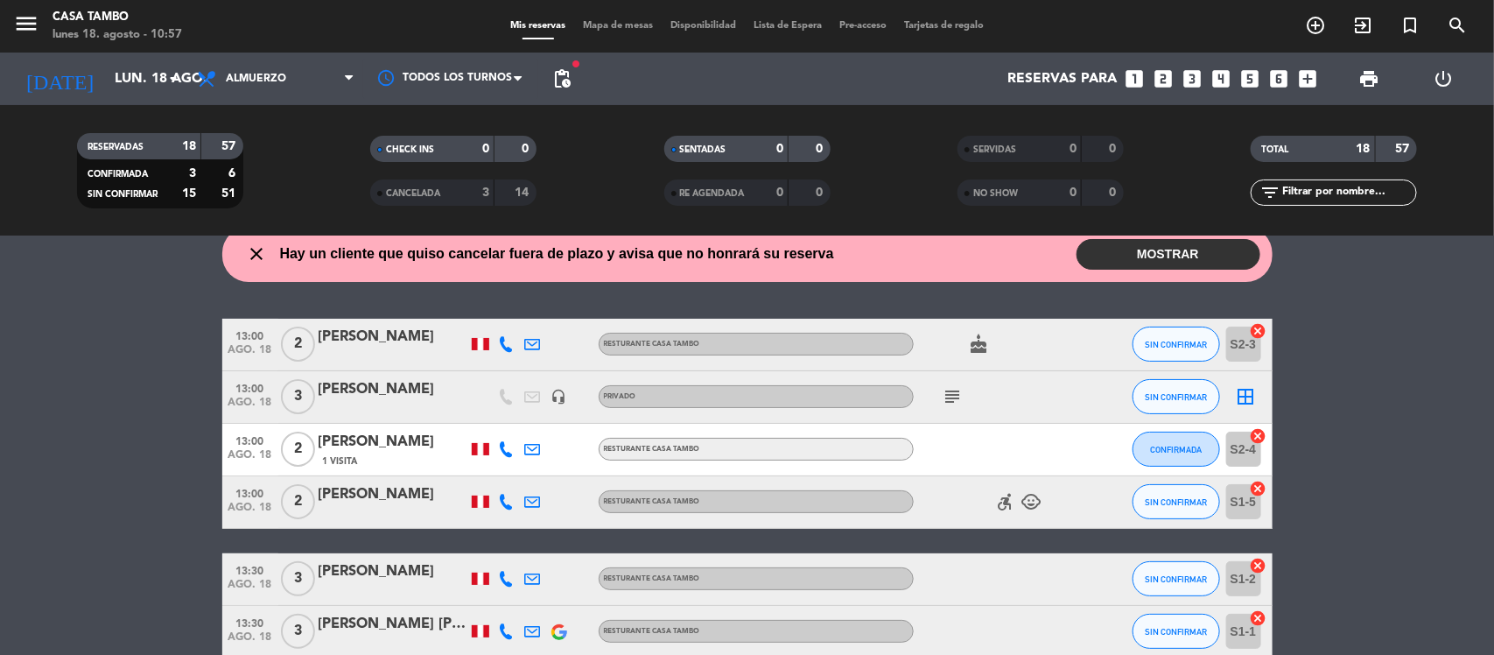
scroll to position [0, 0]
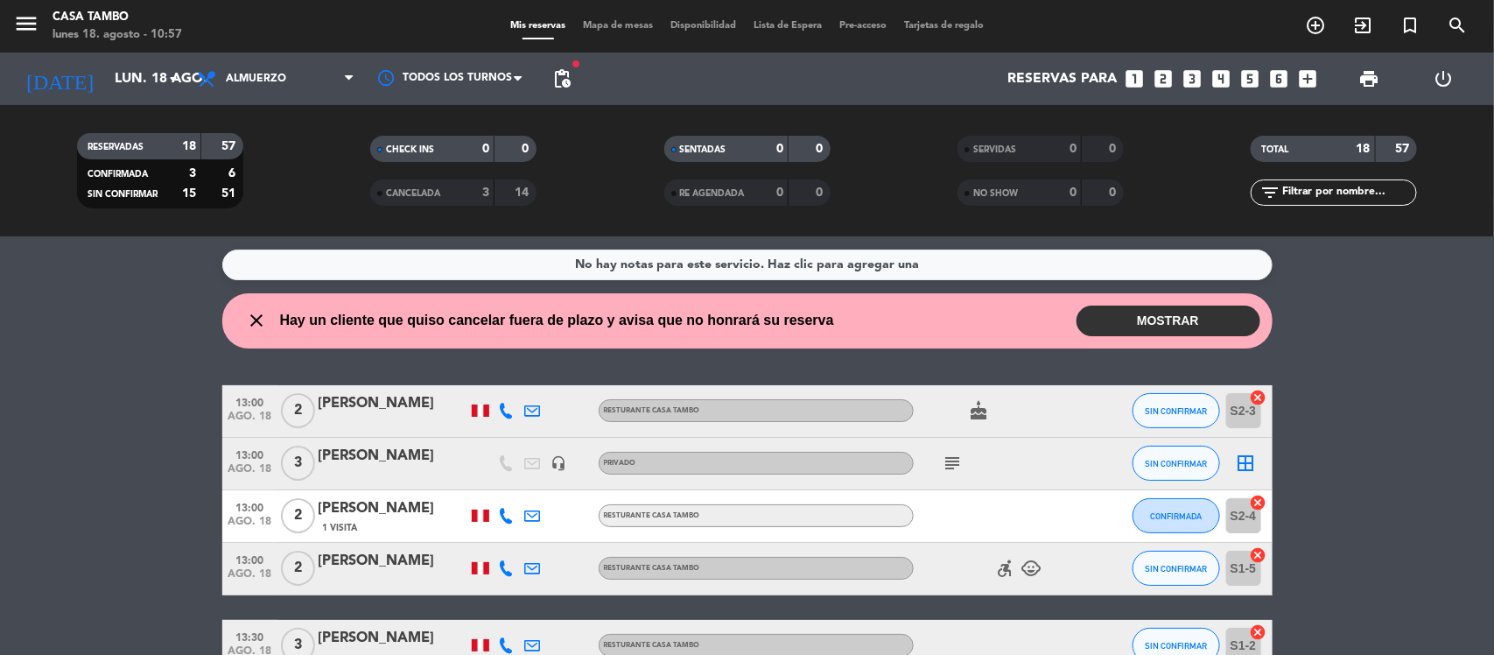
click at [179, 324] on wont-attend-reservations "close Hay un cliente que quiso cancelar fuera de plazo y avisa que no honrará s…" at bounding box center [747, 320] width 1494 height 55
